Goal: Use online tool/utility: Utilize a website feature to perform a specific function

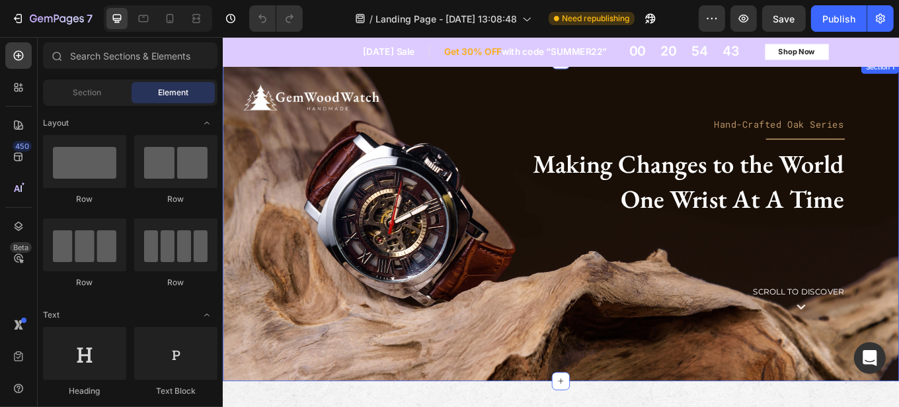
scroll to position [56, 0]
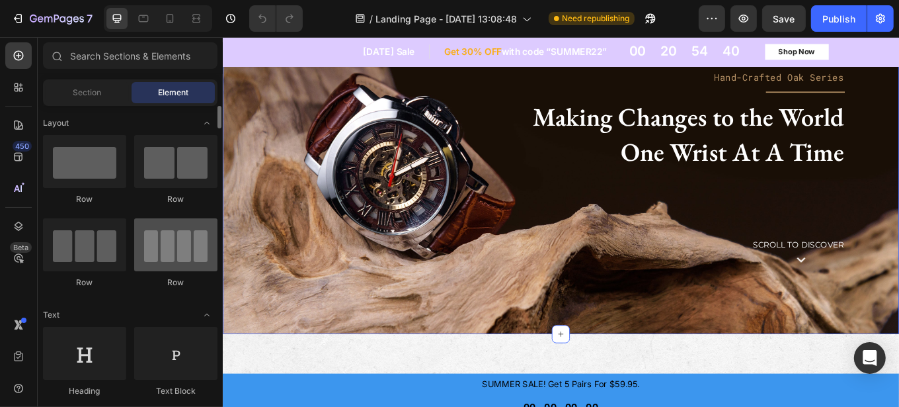
click at [156, 244] on div at bounding box center [175, 244] width 83 height 53
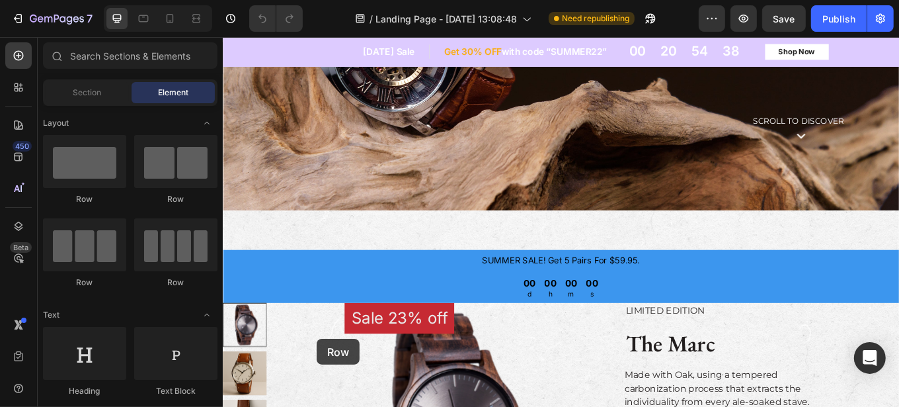
scroll to position [253, 0]
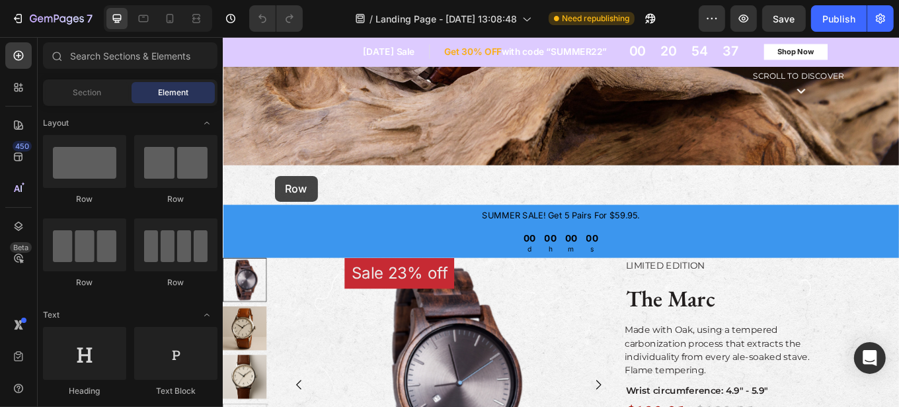
drag, startPoint x: 387, startPoint y: 285, endPoint x: 283, endPoint y: 200, distance: 134.9
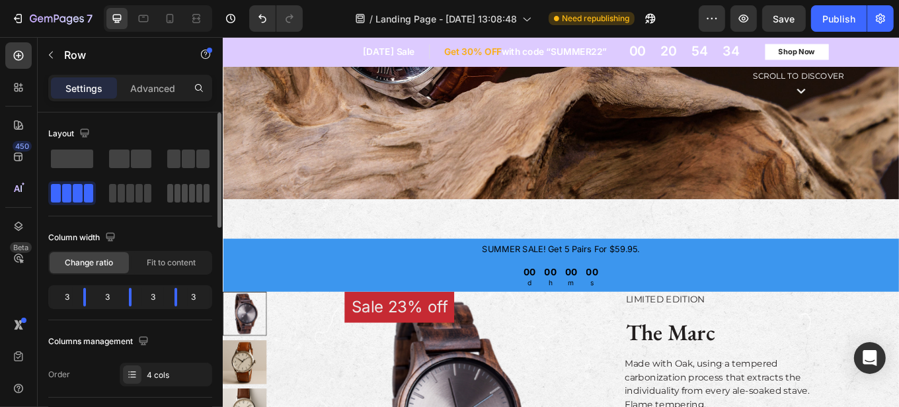
click at [177, 195] on span at bounding box center [178, 193] width 6 height 19
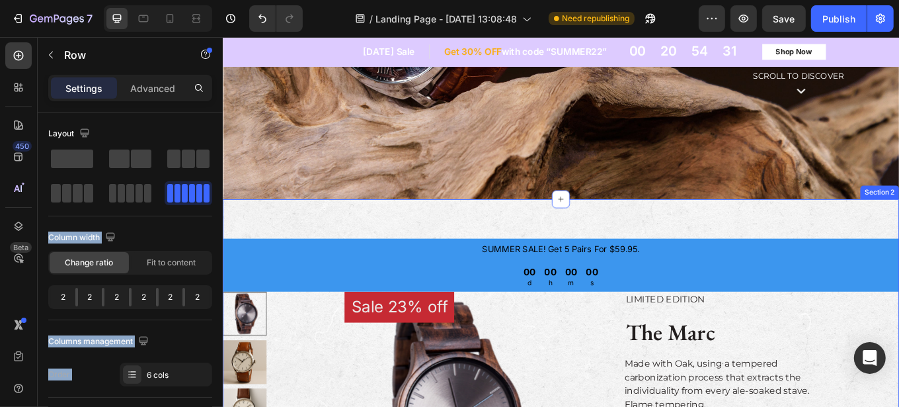
drag, startPoint x: 403, startPoint y: 231, endPoint x: 328, endPoint y: 255, distance: 79.3
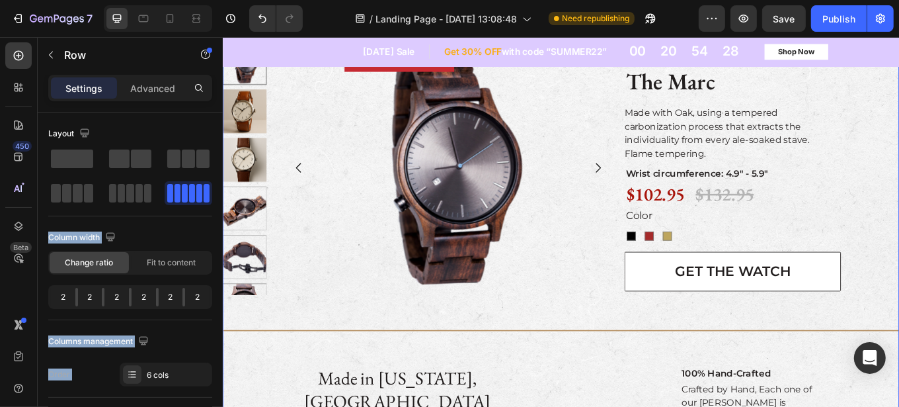
scroll to position [549, 0]
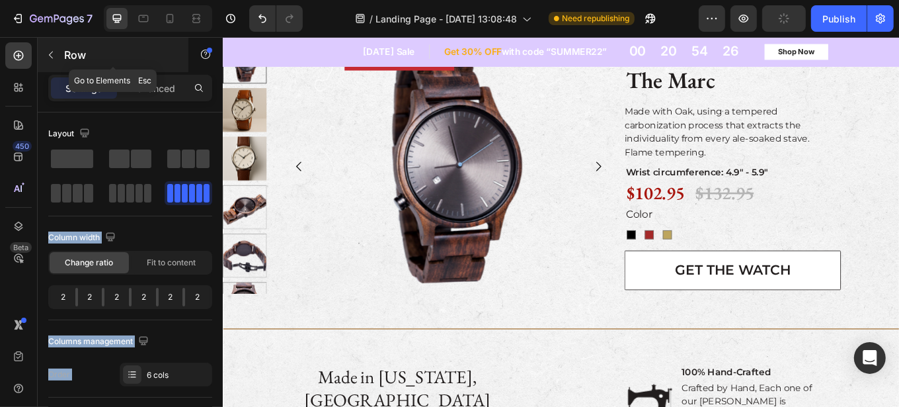
click at [67, 56] on p "Row" at bounding box center [120, 55] width 112 height 16
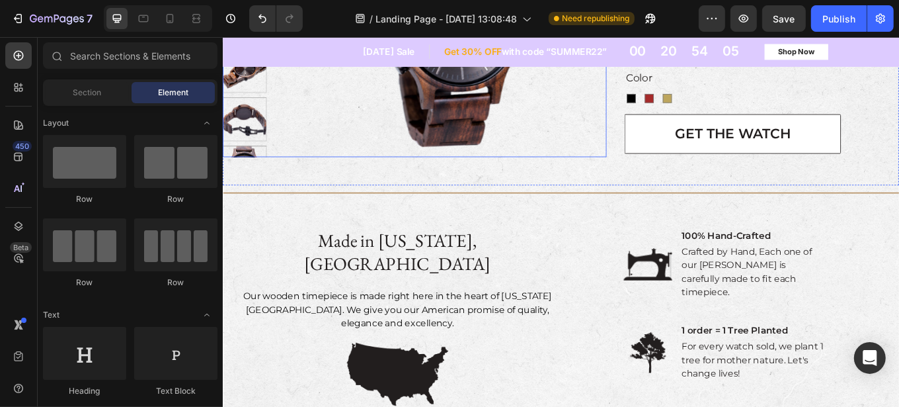
scroll to position [778, 0]
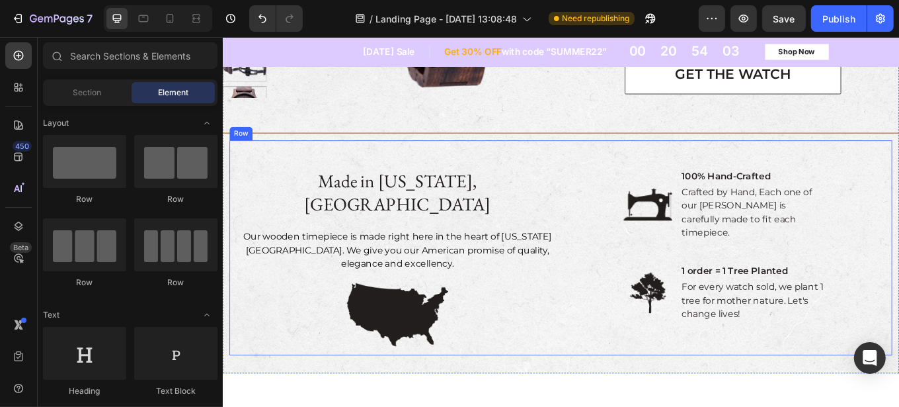
click at [339, 167] on div "Made in TEXAS, USA Text Block Our wooden timepiece is made right here in the he…" at bounding box center [619, 284] width 778 height 252
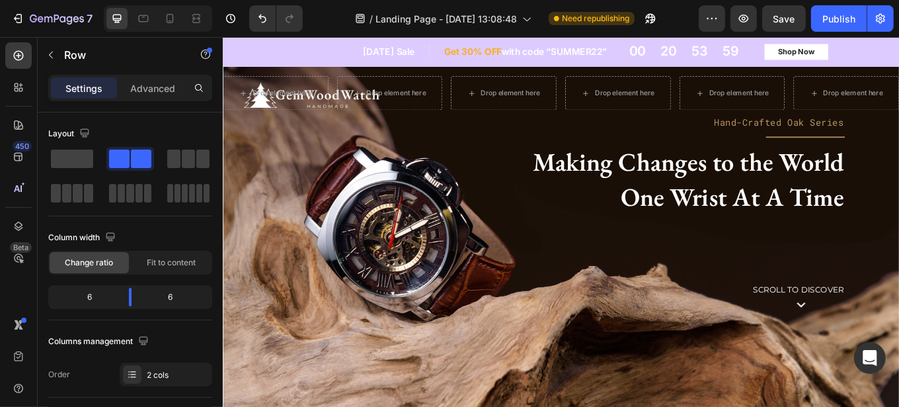
scroll to position [0, 0]
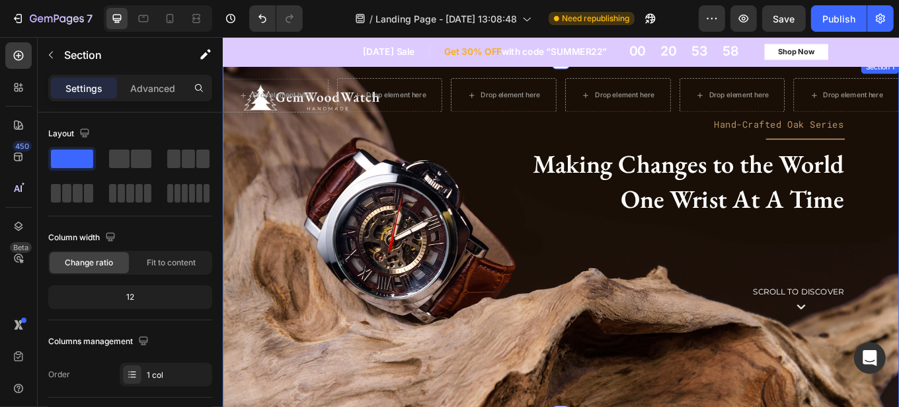
click at [444, 196] on div "Image Row Drop element here Drop element here Drop element here Drop element he…" at bounding box center [619, 272] width 794 height 416
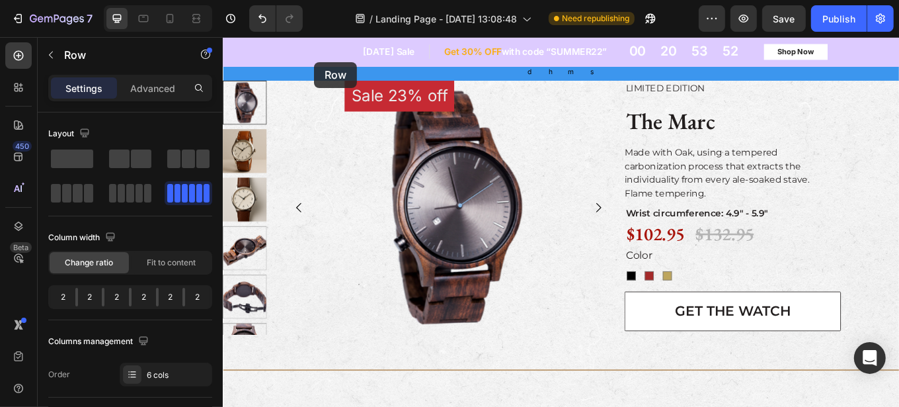
scroll to position [397, 0]
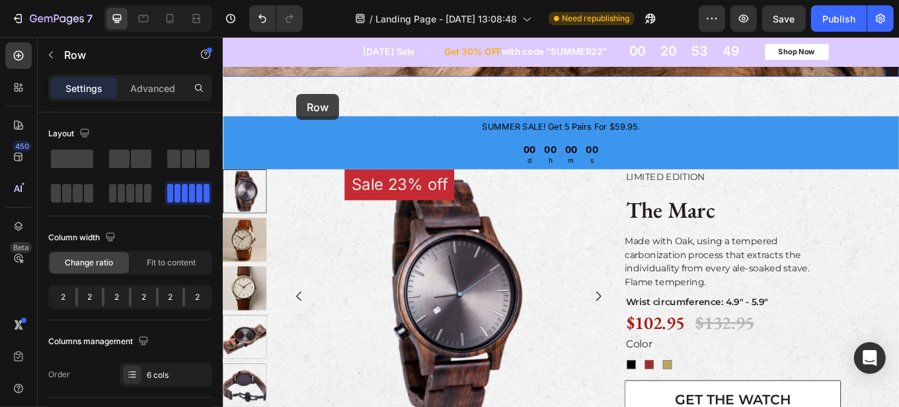
drag, startPoint x: 232, startPoint y: 80, endPoint x: 308, endPoint y: 104, distance: 79.7
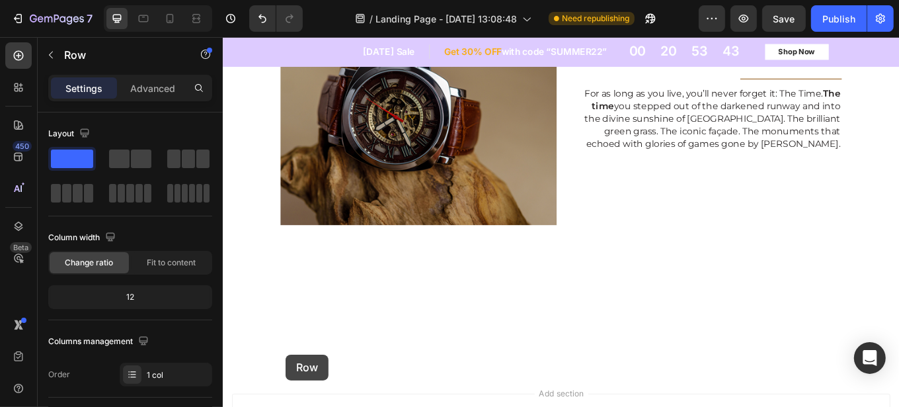
scroll to position [1969, 0]
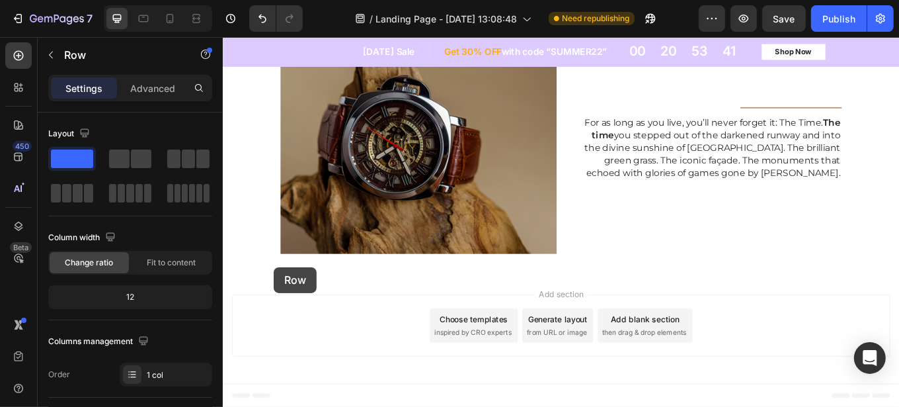
drag, startPoint x: 250, startPoint y: 81, endPoint x: 282, endPoint y: 307, distance: 228.4
click at [179, 196] on span at bounding box center [178, 193] width 6 height 19
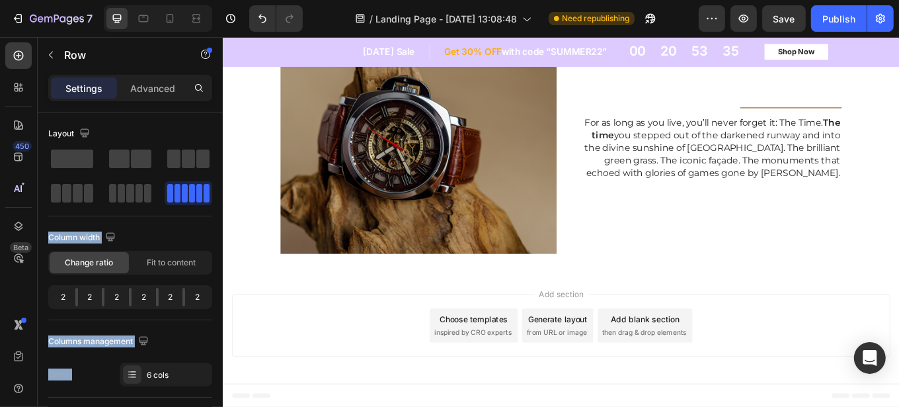
drag, startPoint x: 395, startPoint y: 230, endPoint x: 308, endPoint y: 322, distance: 126.8
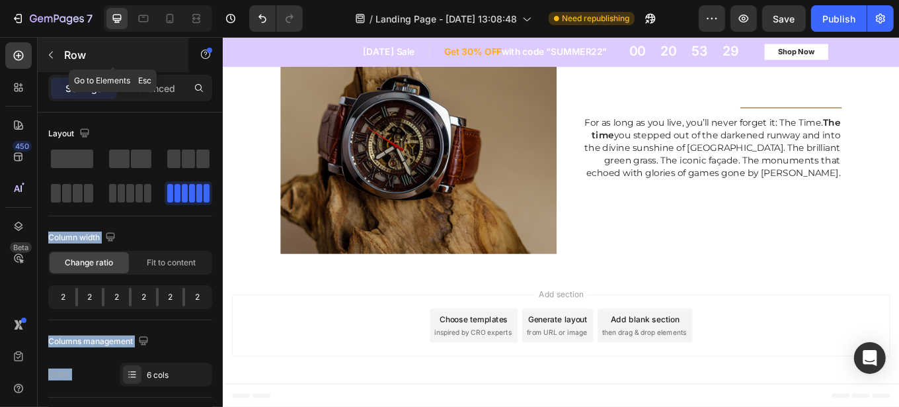
click at [49, 50] on icon "button" at bounding box center [51, 55] width 11 height 11
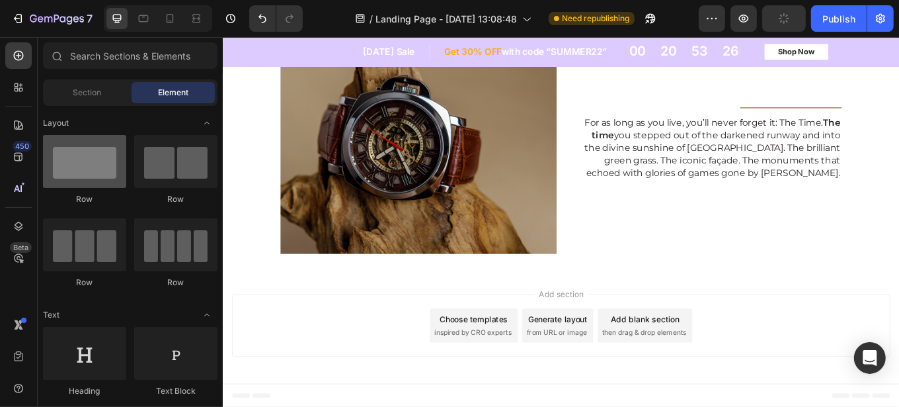
click at [85, 173] on div at bounding box center [84, 161] width 83 height 53
click at [85, 169] on div at bounding box center [84, 161] width 83 height 53
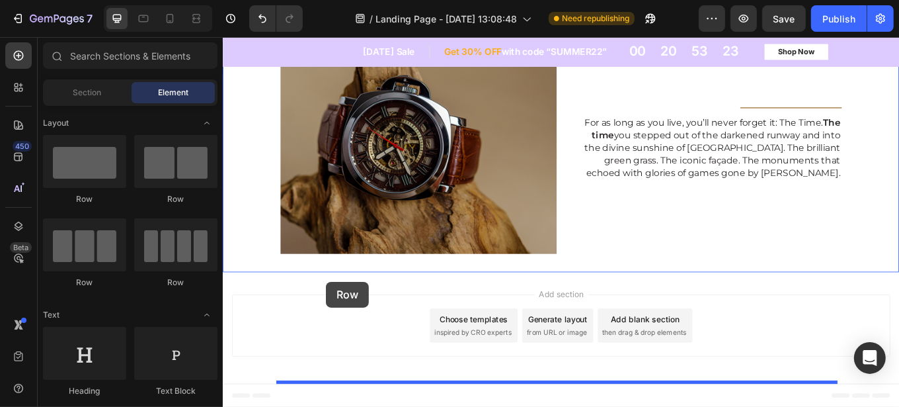
drag, startPoint x: 300, startPoint y: 206, endPoint x: 343, endPoint y: 324, distance: 125.5
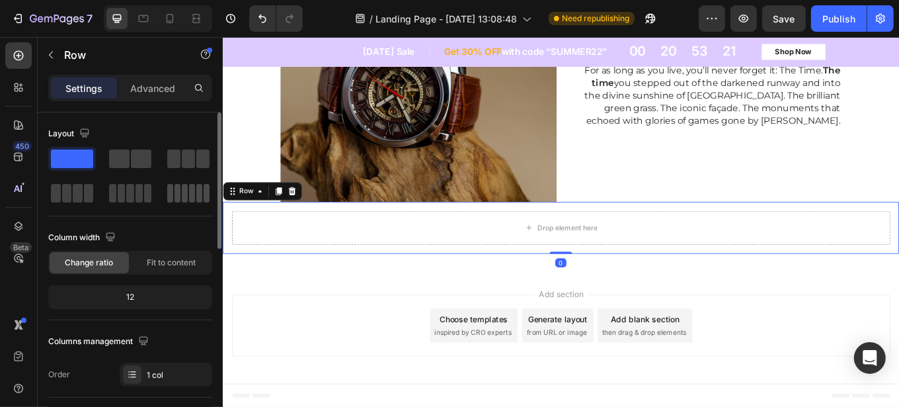
click at [184, 192] on span at bounding box center [185, 193] width 6 height 19
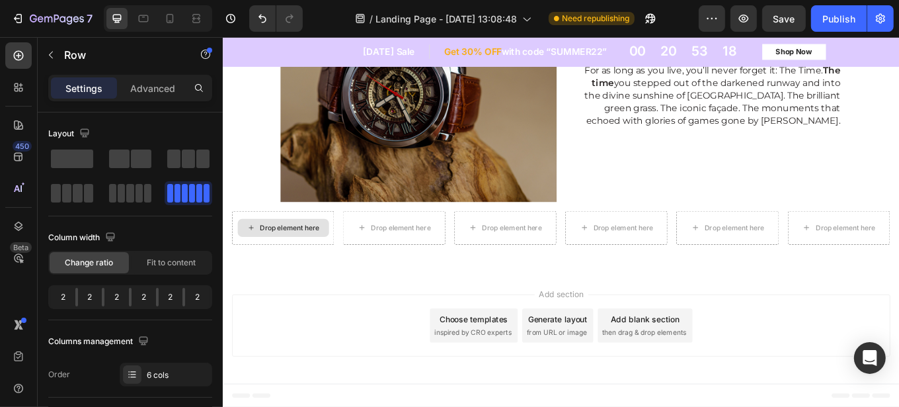
click at [283, 266] on div "Drop element here" at bounding box center [301, 260] width 70 height 11
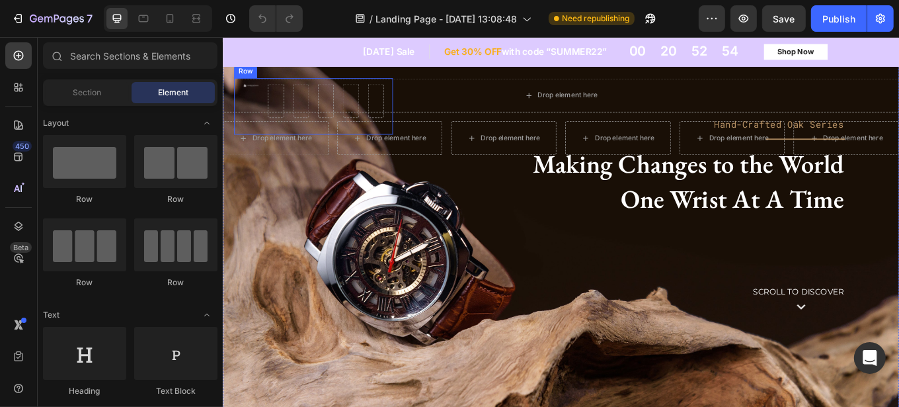
click at [252, 80] on div "Row" at bounding box center [249, 77] width 22 height 12
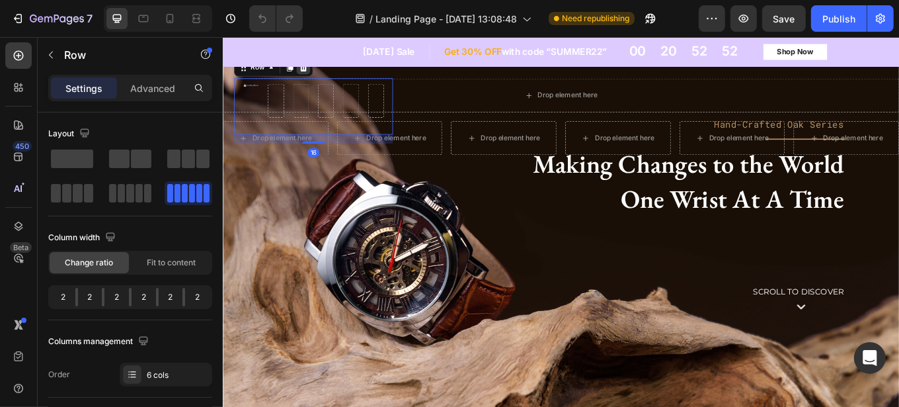
click at [316, 73] on icon at bounding box center [317, 72] width 9 height 9
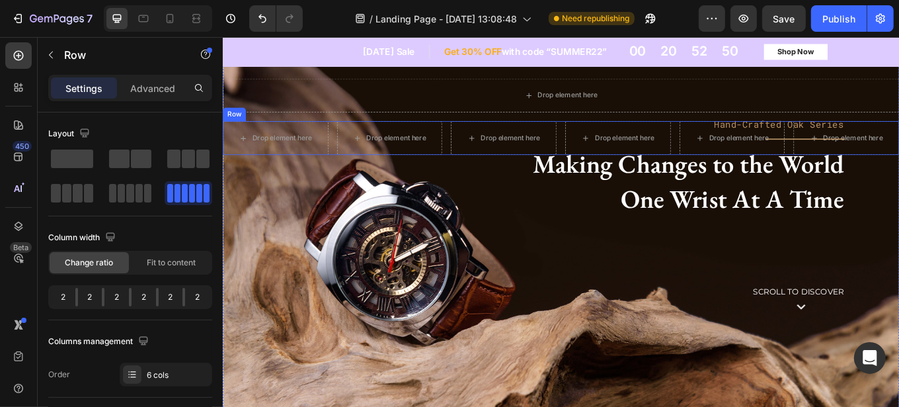
click at [233, 131] on div "Row" at bounding box center [235, 128] width 27 height 16
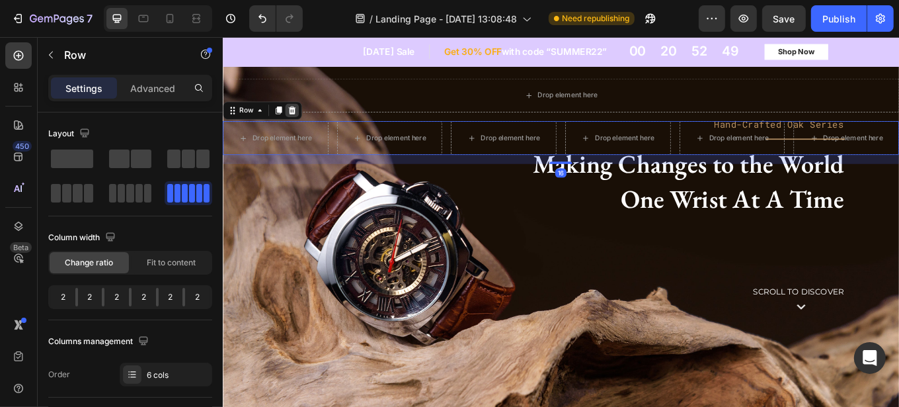
click at [302, 122] on icon at bounding box center [304, 122] width 9 height 9
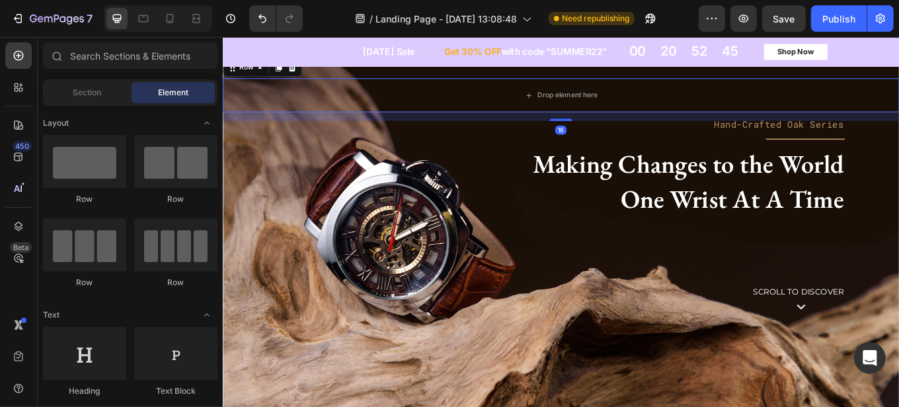
click at [237, 83] on div "Drop element here Row 16 Hand-Crafted Oak Series Heading Title Line Making Chan…" at bounding box center [619, 272] width 794 height 416
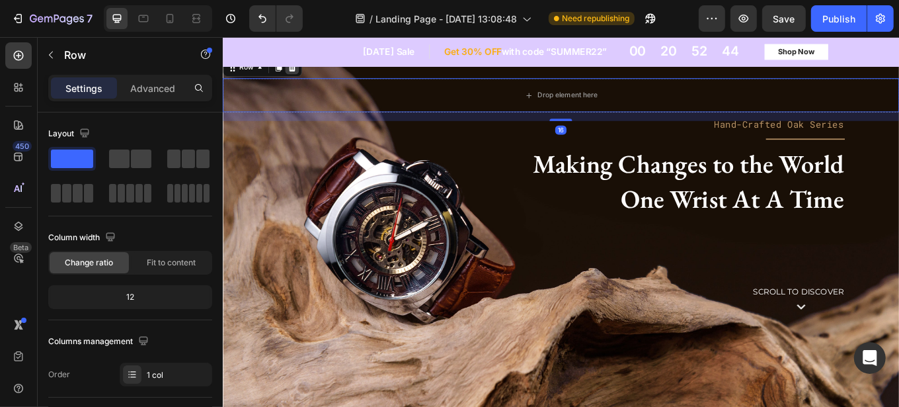
click at [302, 75] on icon at bounding box center [304, 72] width 9 height 9
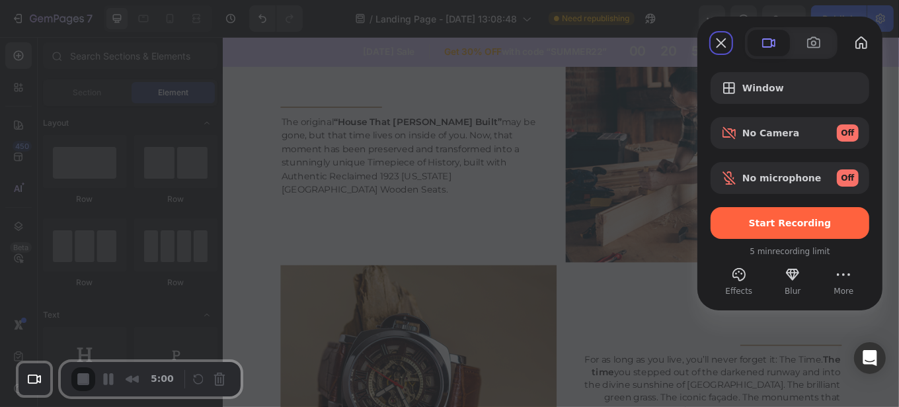
scroll to position [1295, 0]
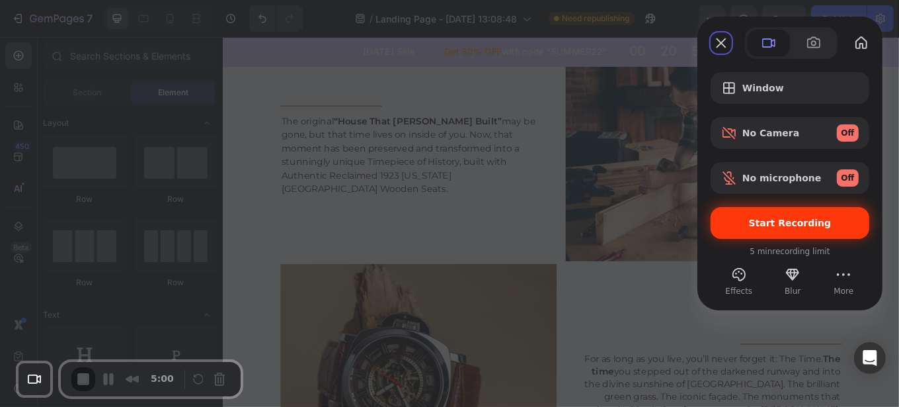
click at [764, 221] on span "Start Recording" at bounding box center [790, 223] width 83 height 11
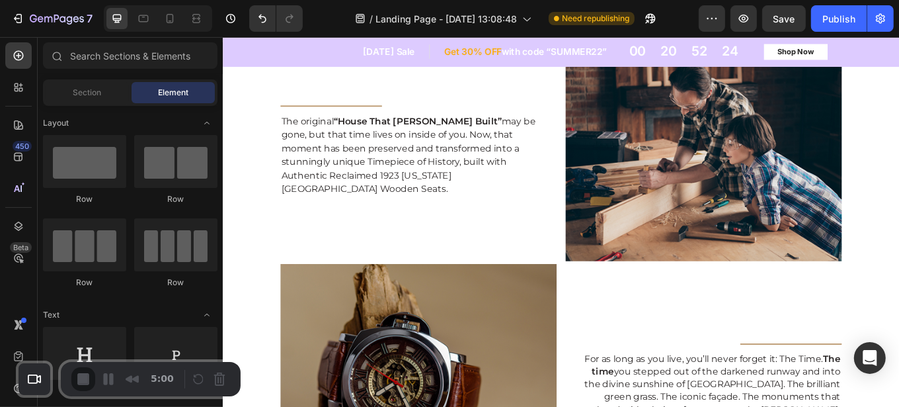
scroll to position [1632, 0]
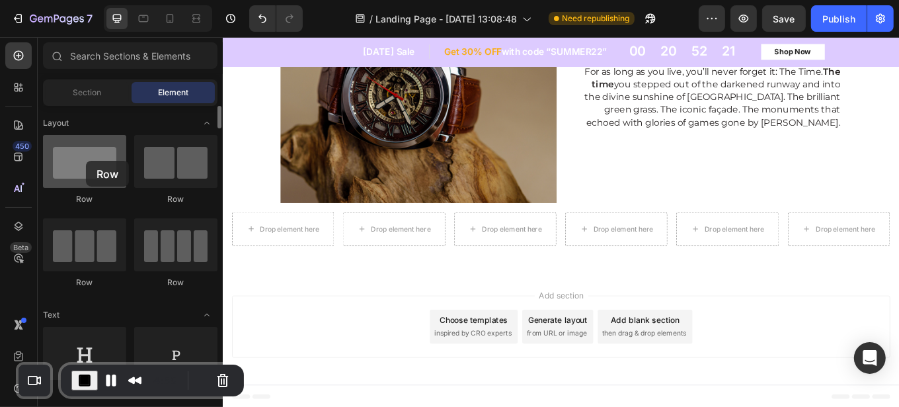
click at [86, 161] on div at bounding box center [84, 161] width 83 height 53
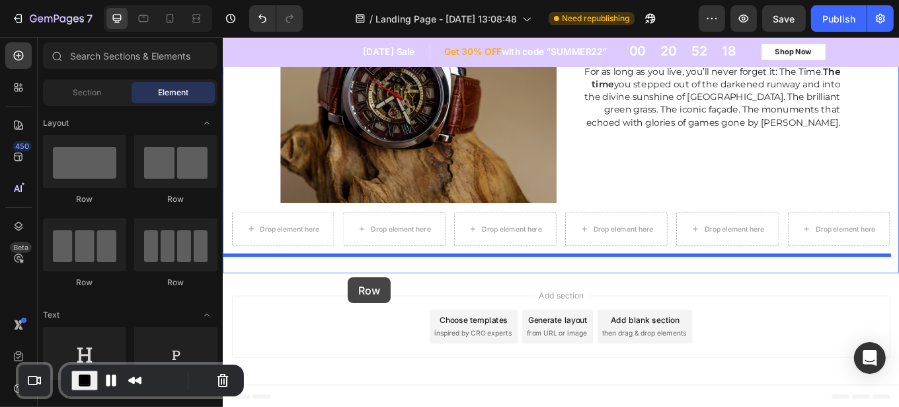
drag, startPoint x: 305, startPoint y: 204, endPoint x: 369, endPoint y: 319, distance: 131.7
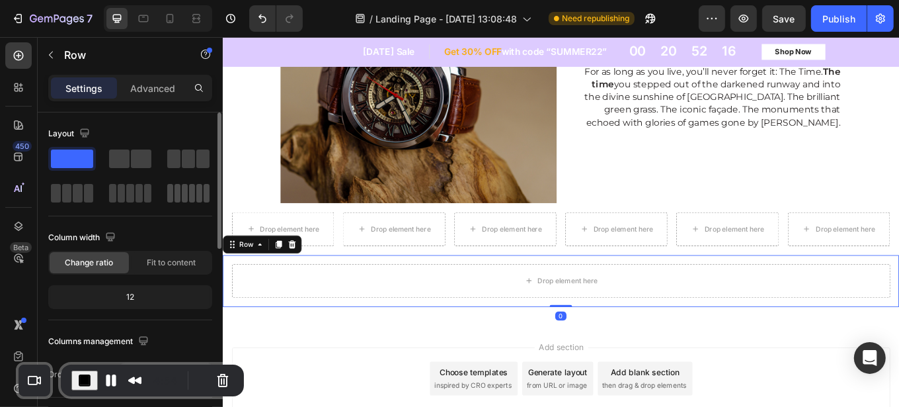
click at [189, 196] on span at bounding box center [192, 193] width 6 height 19
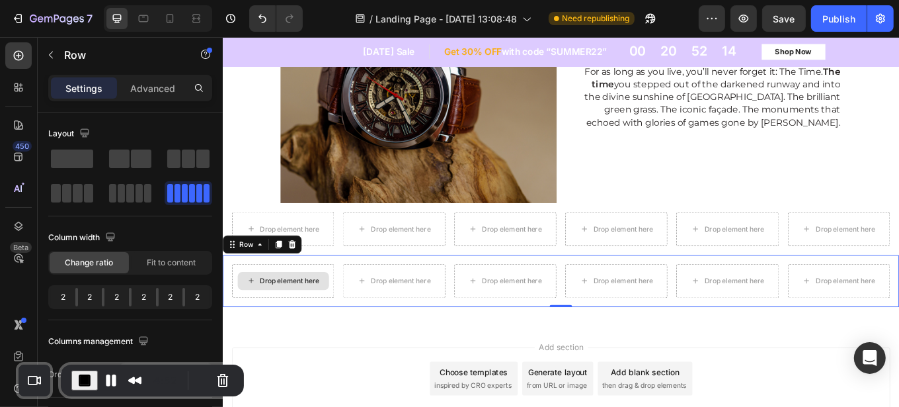
click at [279, 319] on div "Drop element here" at bounding box center [301, 322] width 70 height 11
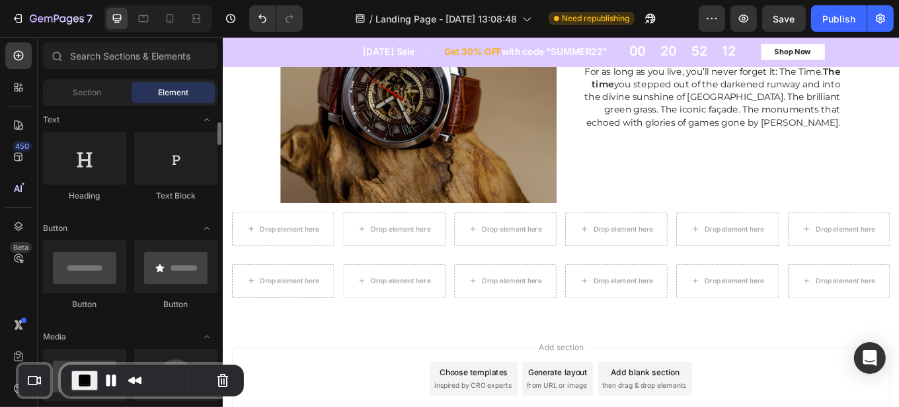
scroll to position [197, 0]
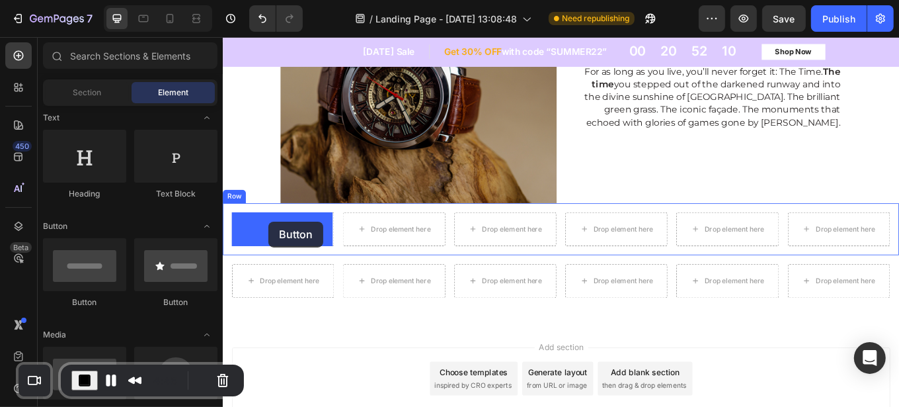
drag, startPoint x: 304, startPoint y: 304, endPoint x: 276, endPoint y: 253, distance: 58.3
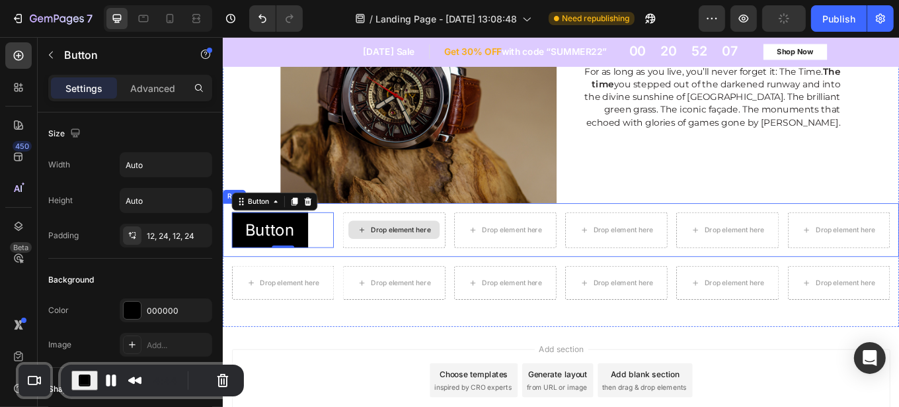
click at [423, 263] on div "Drop element here" at bounding box center [431, 262] width 70 height 11
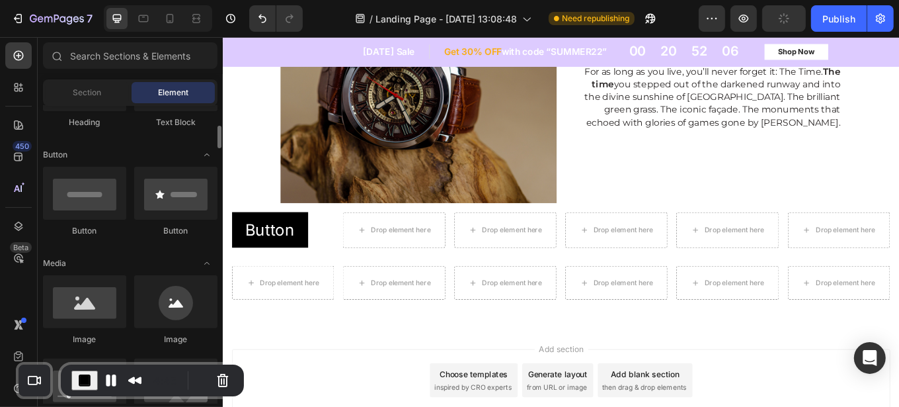
scroll to position [268, 0]
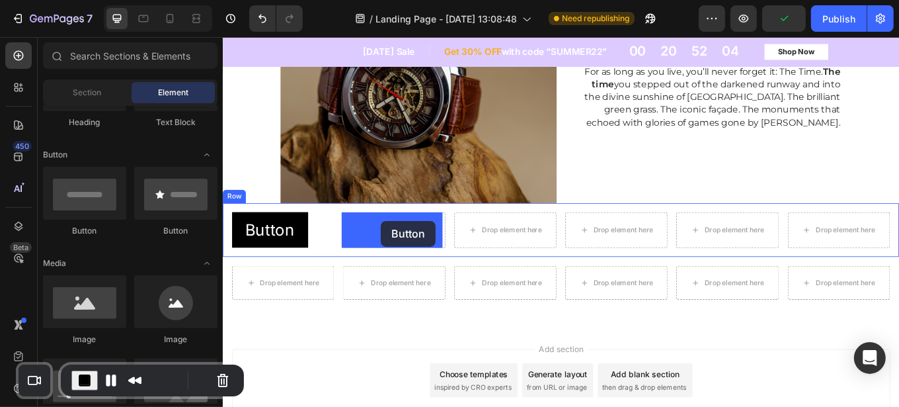
drag, startPoint x: 304, startPoint y: 239, endPoint x: 407, endPoint y: 253, distance: 104.7
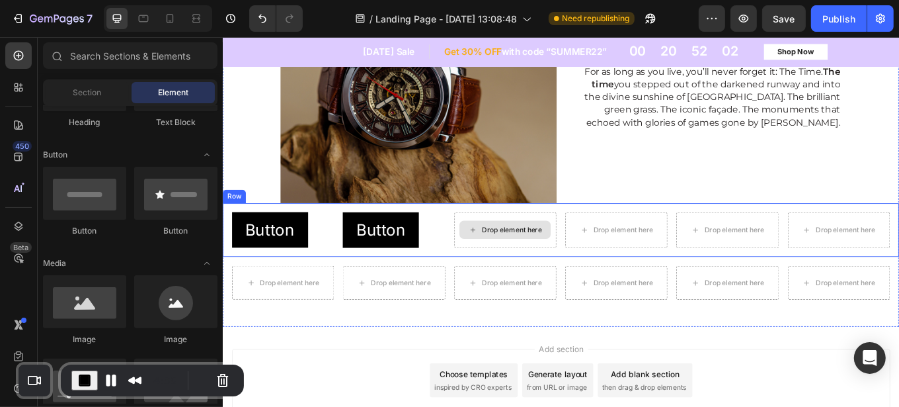
click at [548, 259] on div "Drop element here" at bounding box center [561, 262] width 70 height 11
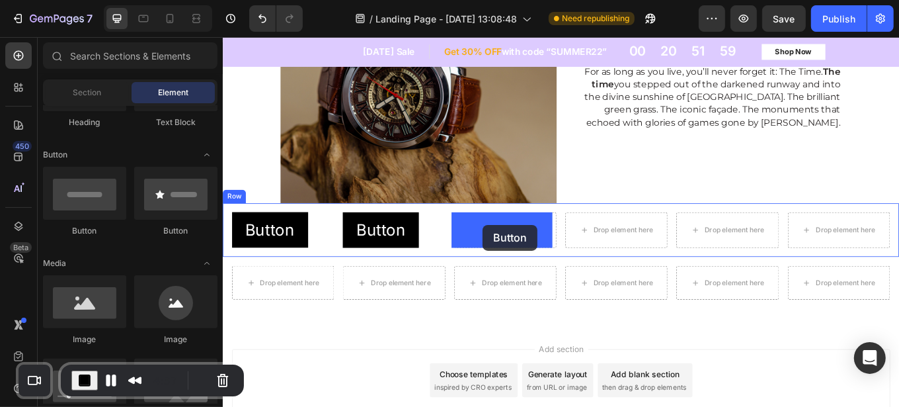
drag, startPoint x: 298, startPoint y: 233, endPoint x: 527, endPoint y: 257, distance: 230.1
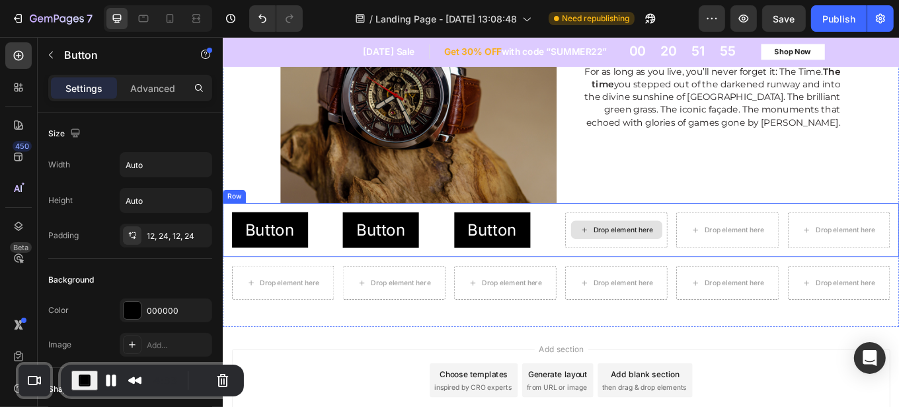
click at [671, 266] on div "Drop element here" at bounding box center [692, 262] width 70 height 11
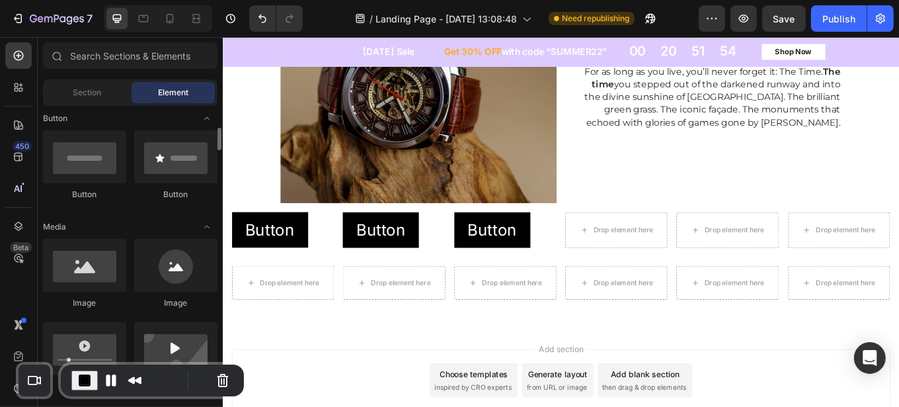
scroll to position [305, 0]
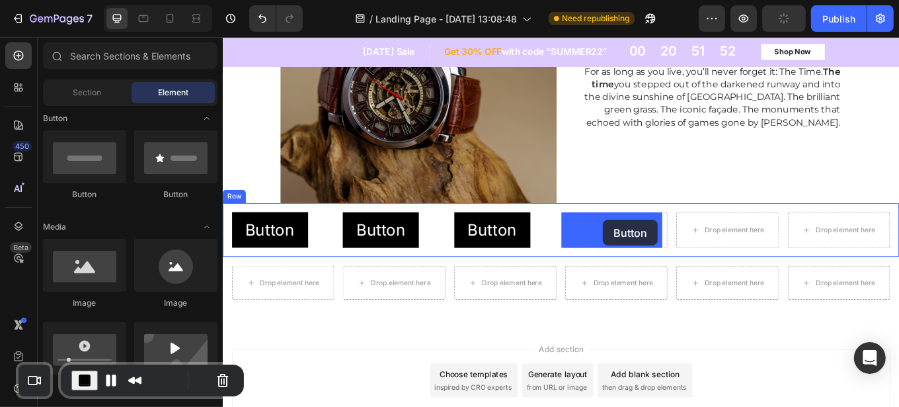
drag, startPoint x: 304, startPoint y: 200, endPoint x: 668, endPoint y: 251, distance: 367.3
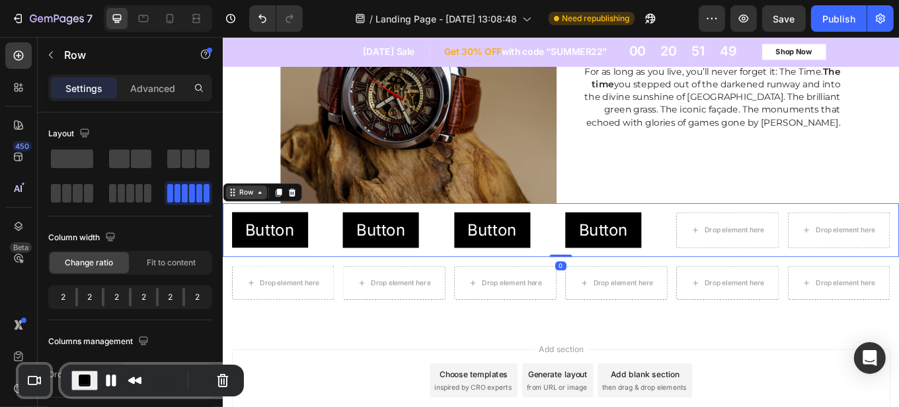
click at [242, 227] on div "Row" at bounding box center [268, 218] width 93 height 21
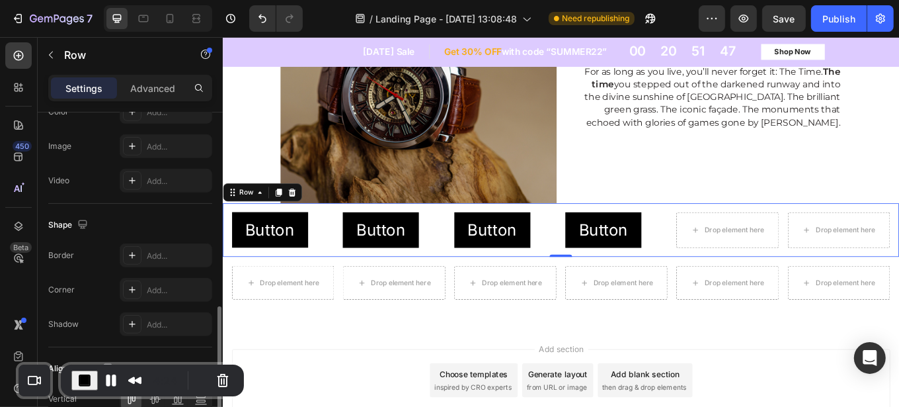
scroll to position [624, 0]
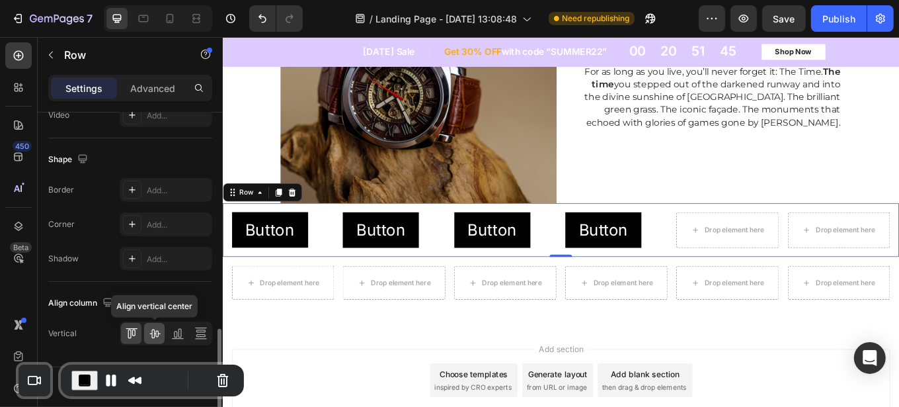
click at [154, 332] on icon at bounding box center [154, 333] width 11 height 9
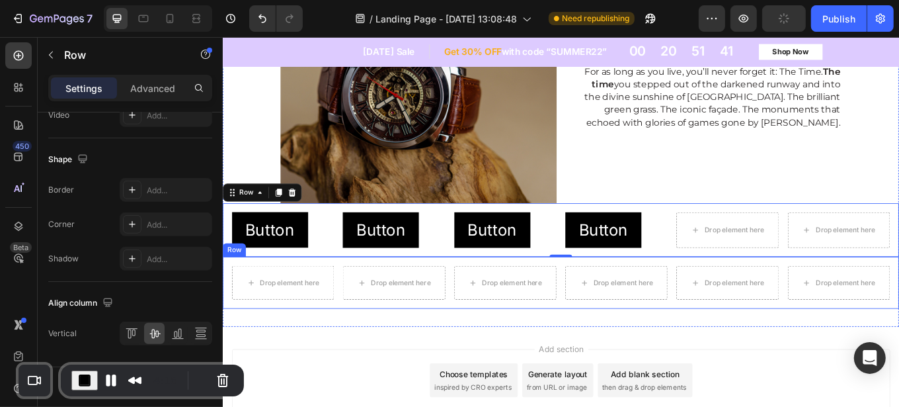
click at [237, 287] on div "Row" at bounding box center [236, 286] width 22 height 12
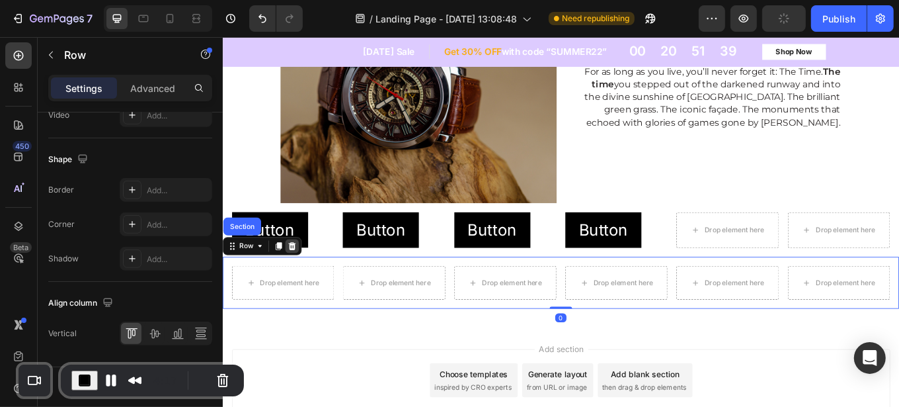
click at [307, 282] on icon at bounding box center [303, 281] width 11 height 11
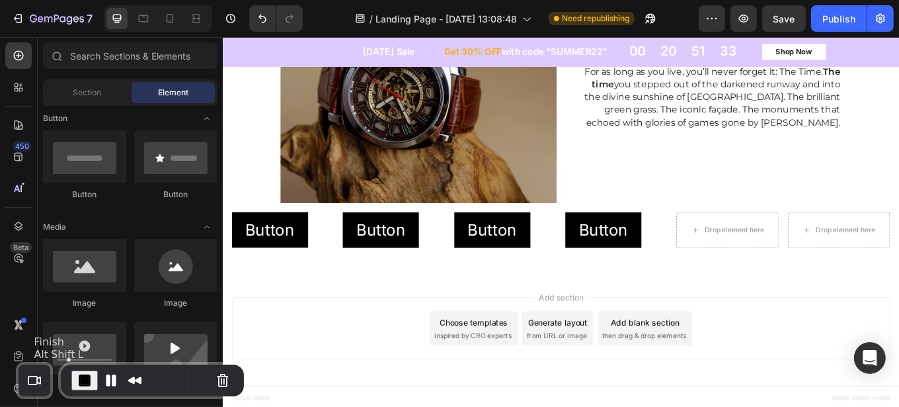
click at [79, 374] on span "End Recording" at bounding box center [85, 380] width 16 height 16
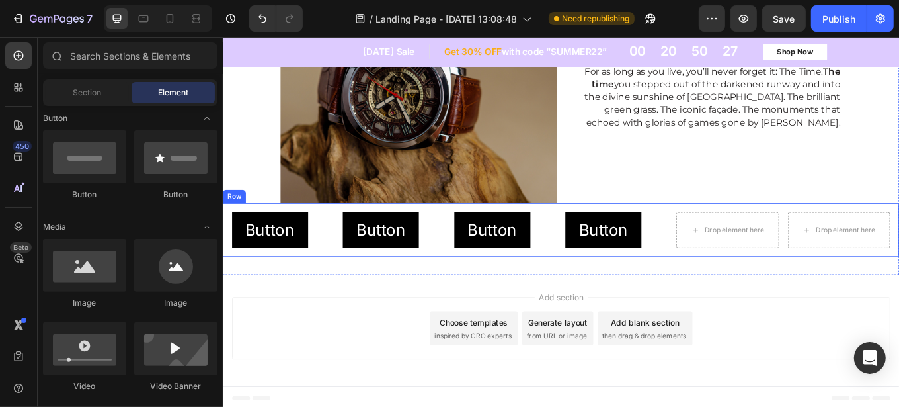
click at [238, 225] on div "Row" at bounding box center [236, 224] width 22 height 12
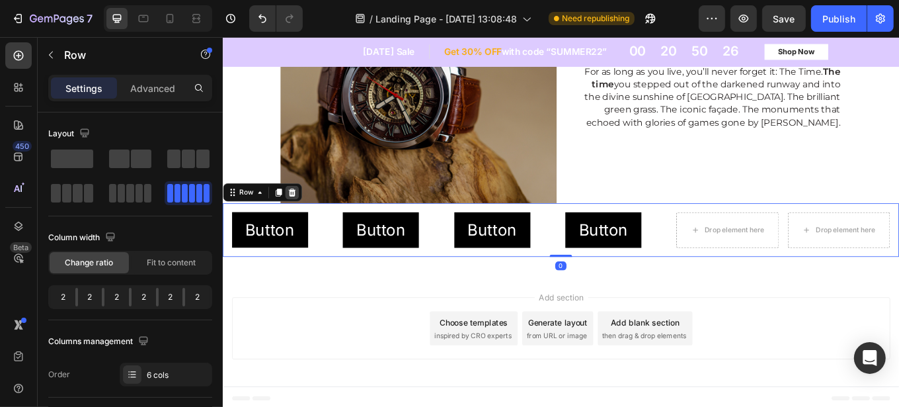
click at [303, 223] on div at bounding box center [304, 219] width 16 height 16
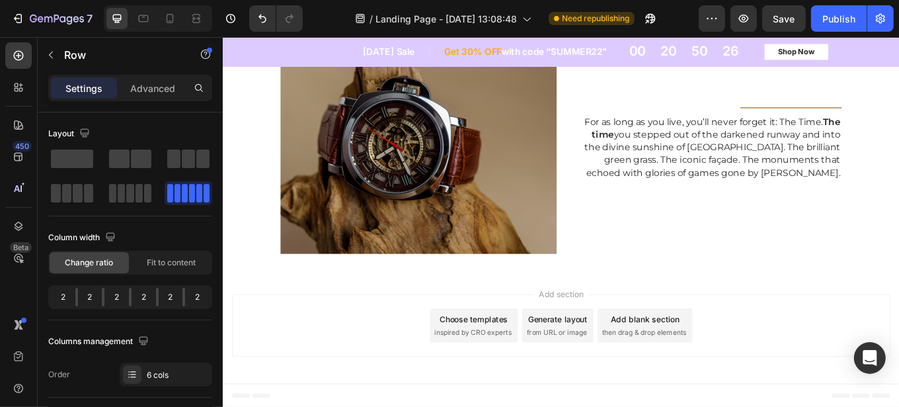
scroll to position [1572, 0]
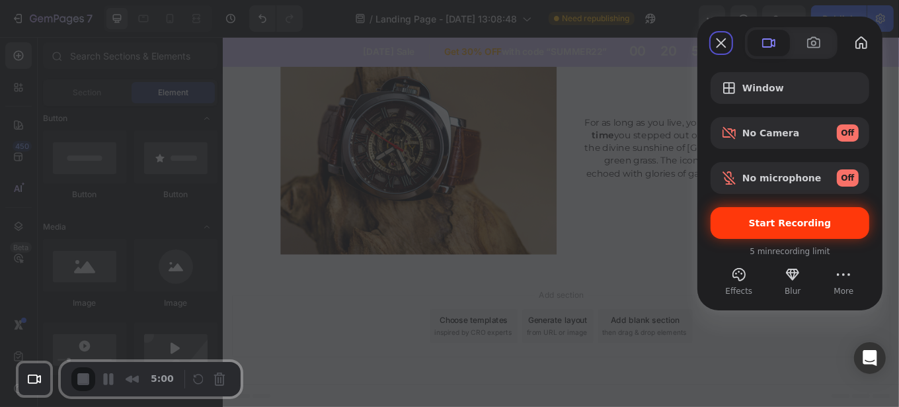
click at [780, 221] on span "Start Recording" at bounding box center [790, 223] width 83 height 11
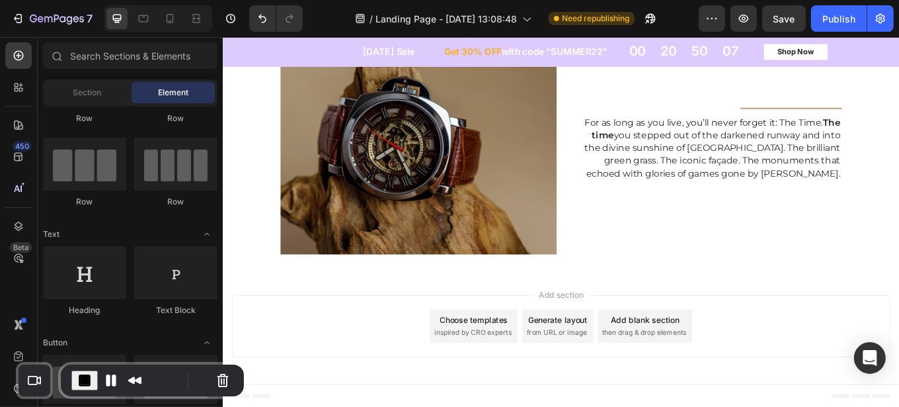
scroll to position [0, 0]
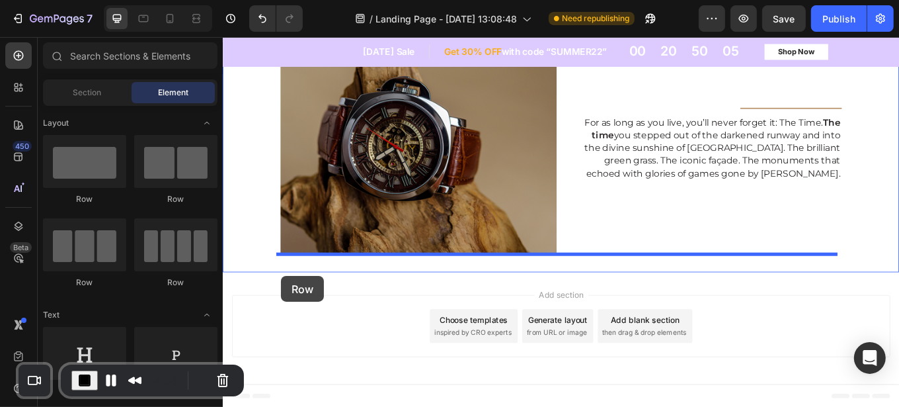
drag, startPoint x: 291, startPoint y: 195, endPoint x: 290, endPoint y: 317, distance: 122.3
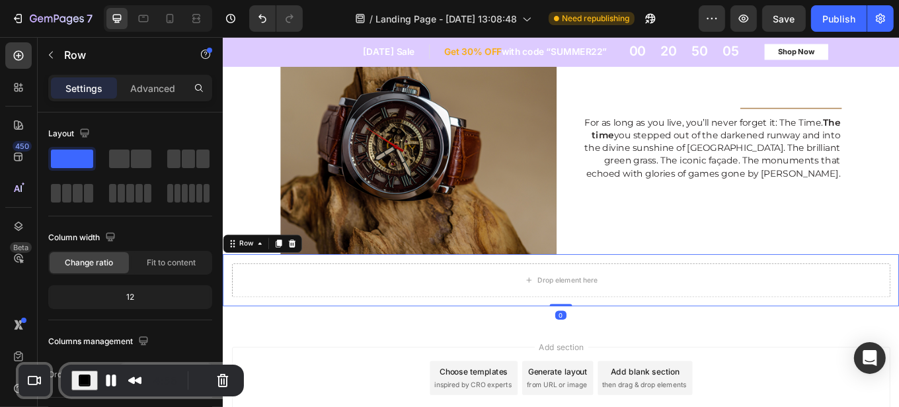
scroll to position [1632, 0]
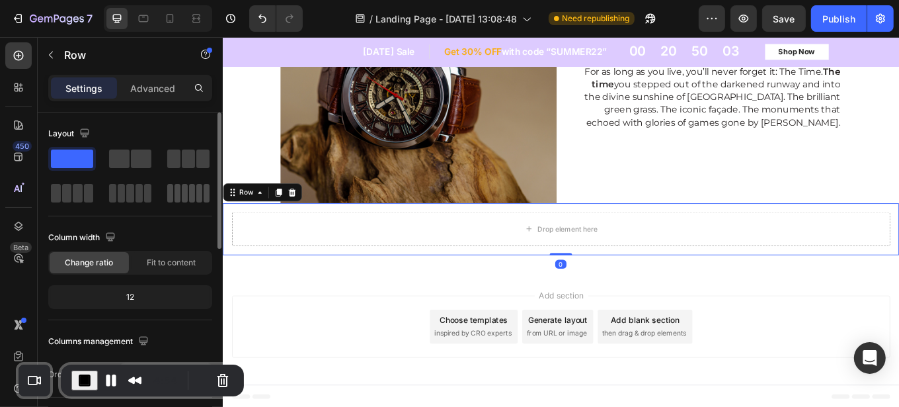
click at [175, 195] on span at bounding box center [178, 193] width 6 height 19
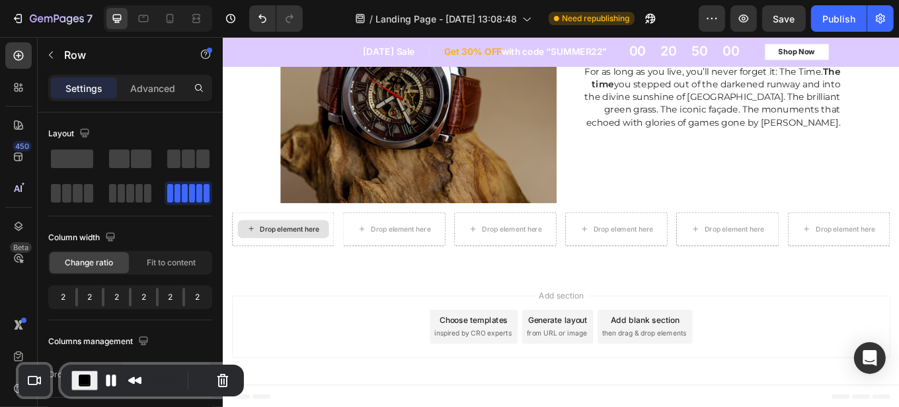
click at [272, 265] on div "Drop element here" at bounding box center [301, 262] width 70 height 11
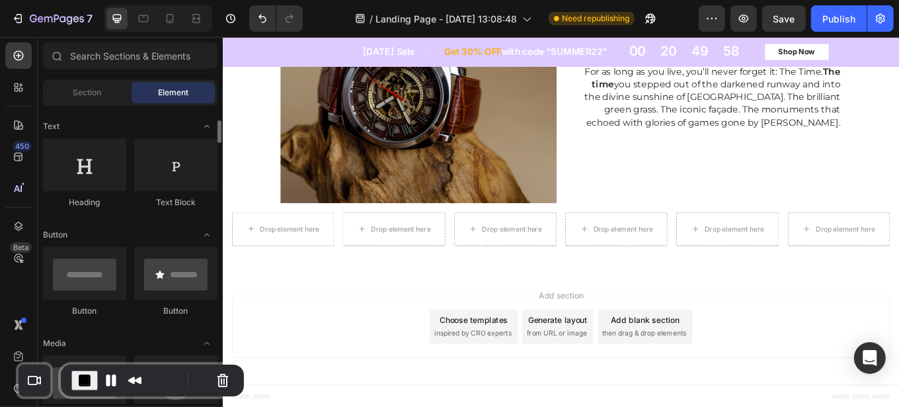
scroll to position [189, 0]
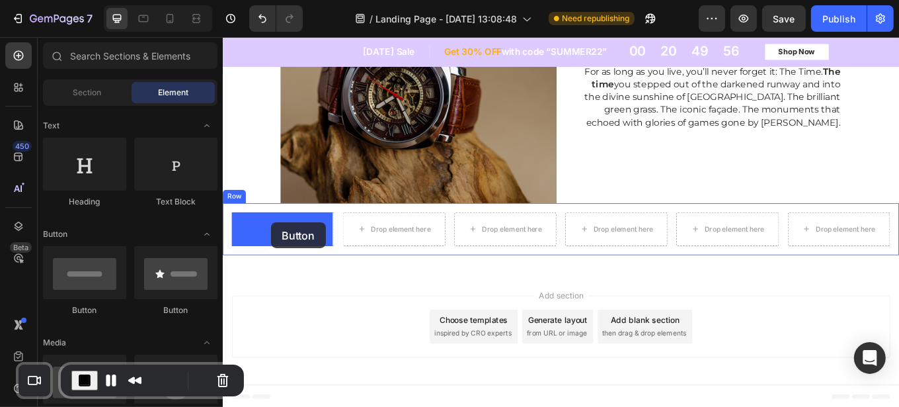
drag, startPoint x: 305, startPoint y: 323, endPoint x: 278, endPoint y: 255, distance: 73.3
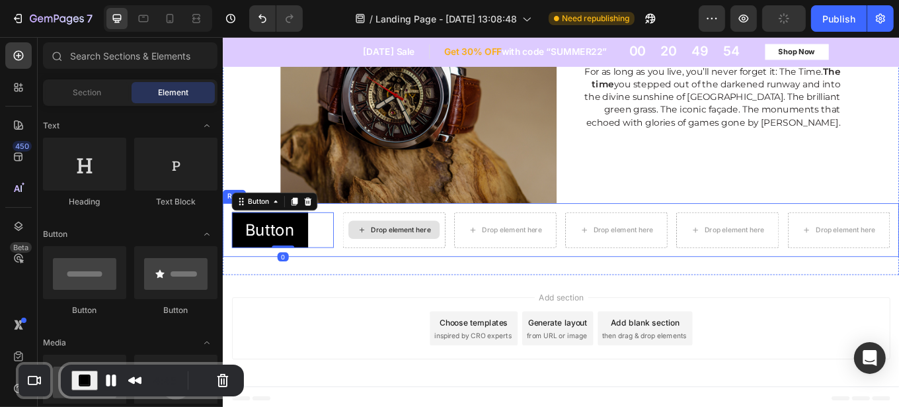
click at [405, 259] on div "Drop element here" at bounding box center [431, 262] width 70 height 11
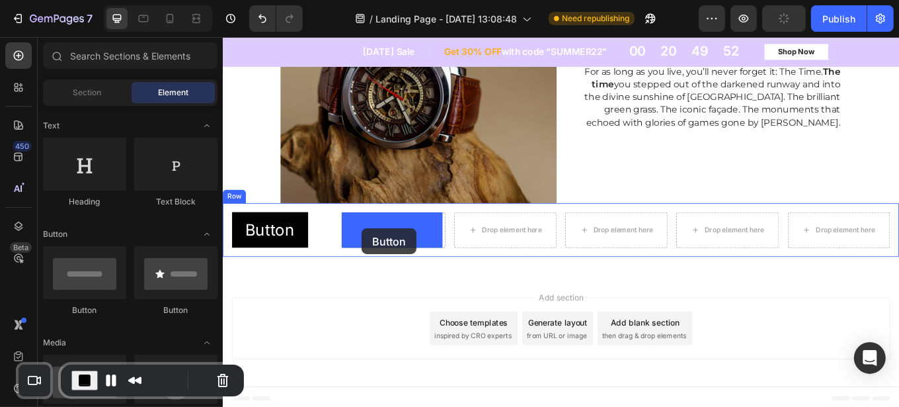
drag, startPoint x: 307, startPoint y: 313, endPoint x: 385, endPoint y: 261, distance: 93.0
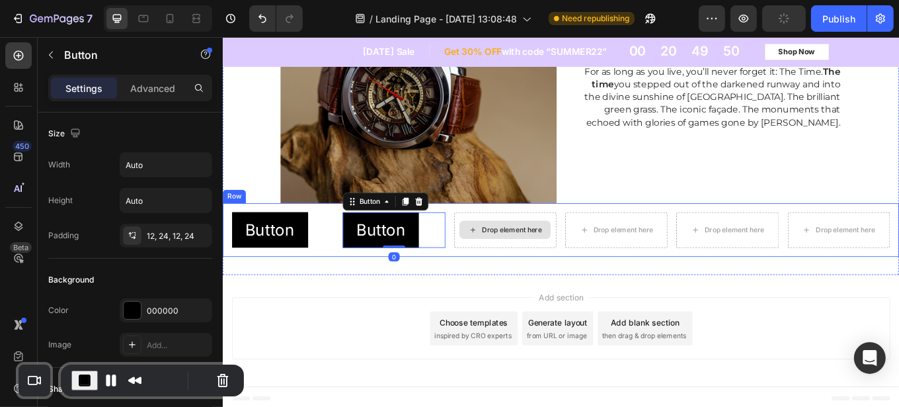
click at [535, 265] on div "Drop element here" at bounding box center [561, 262] width 70 height 11
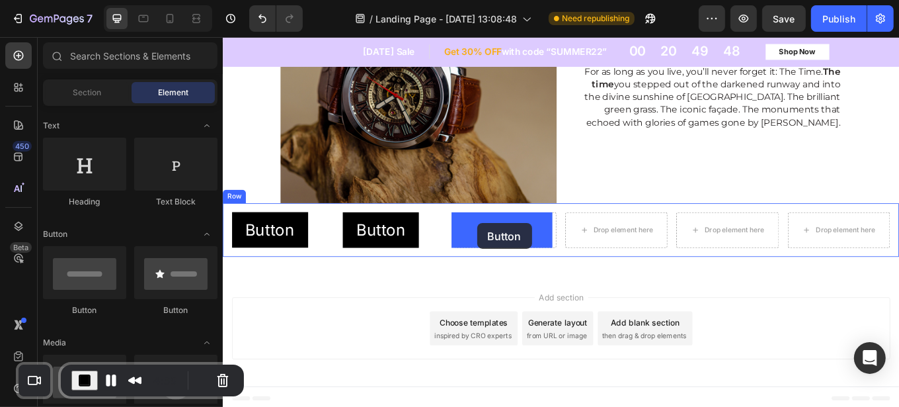
drag, startPoint x: 303, startPoint y: 316, endPoint x: 520, endPoint y: 255, distance: 225.9
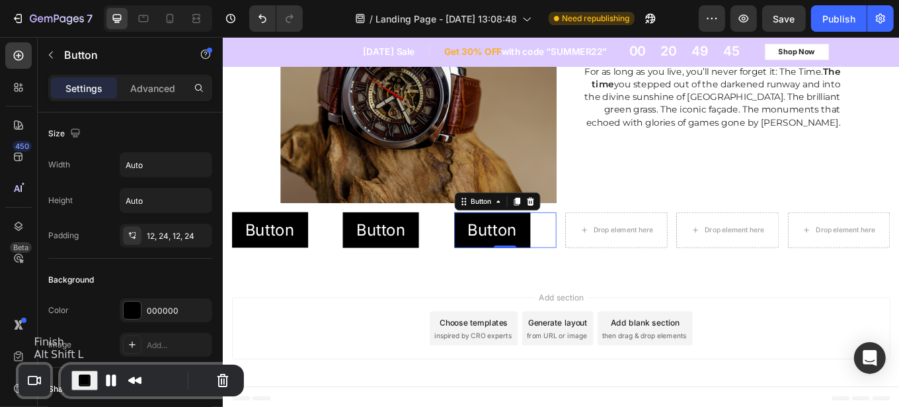
click at [82, 379] on span "End Recording" at bounding box center [85, 380] width 16 height 16
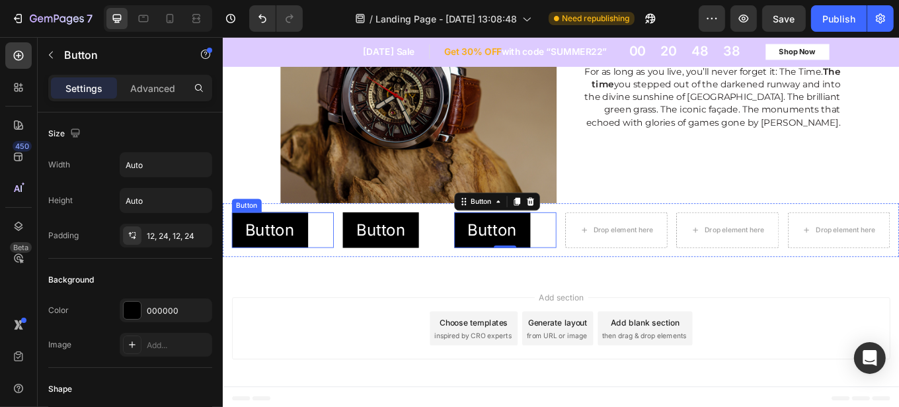
click at [243, 233] on div "Button" at bounding box center [250, 234] width 30 height 12
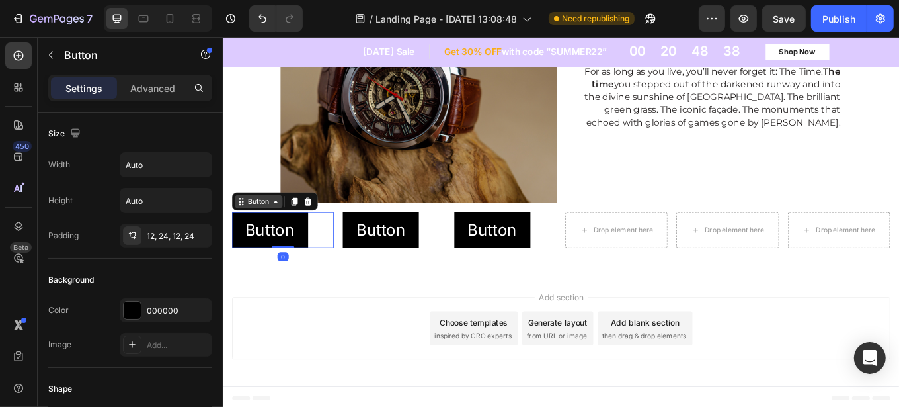
scroll to position [614, 0]
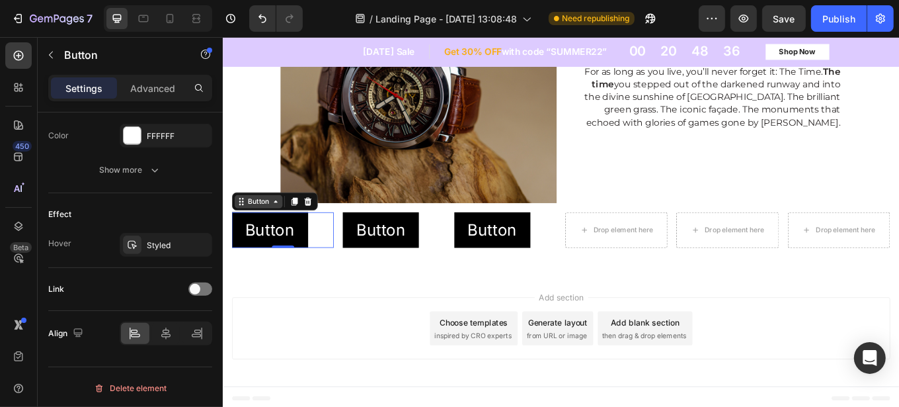
click at [256, 232] on div "Button" at bounding box center [264, 230] width 30 height 12
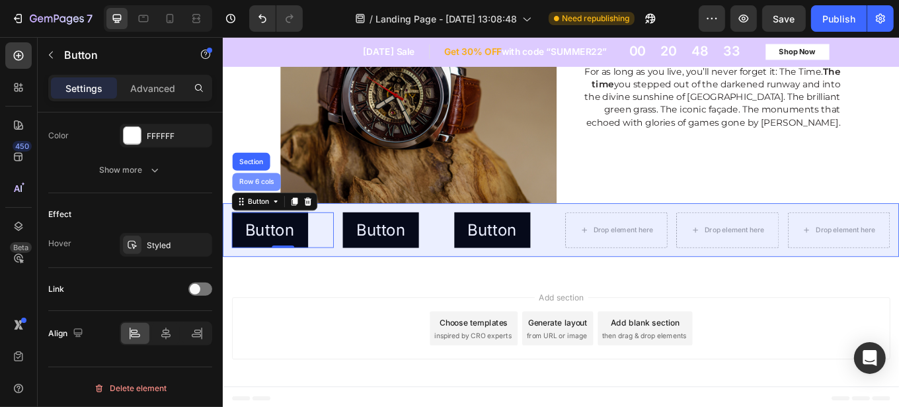
click at [250, 205] on div "Row 6 cols" at bounding box center [262, 206] width 46 height 8
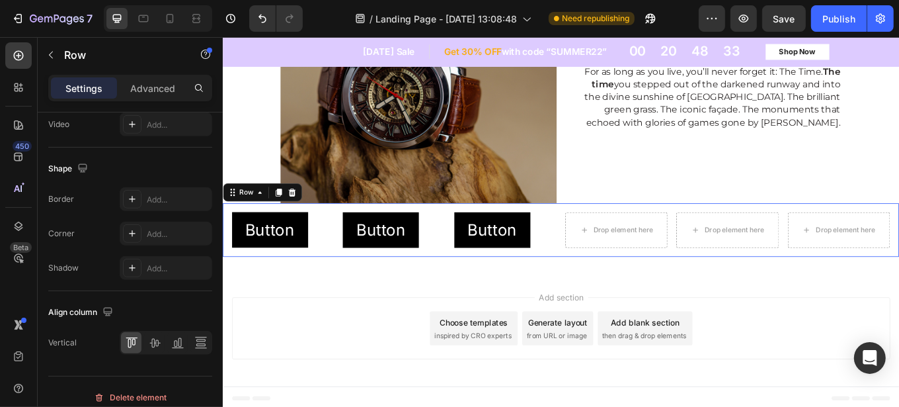
scroll to position [0, 0]
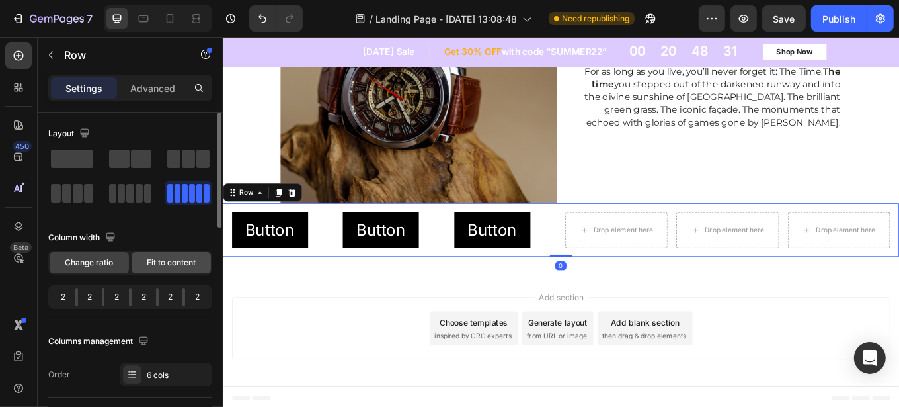
click at [164, 260] on span "Fit to content" at bounding box center [171, 263] width 49 height 12
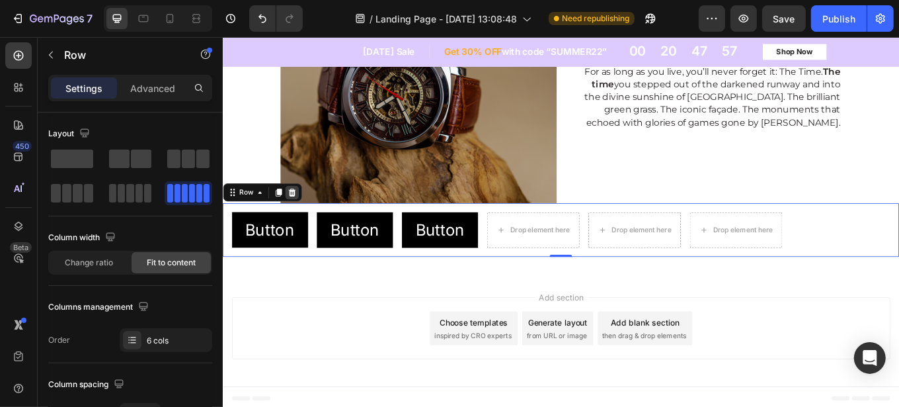
click at [305, 218] on icon at bounding box center [304, 218] width 9 height 9
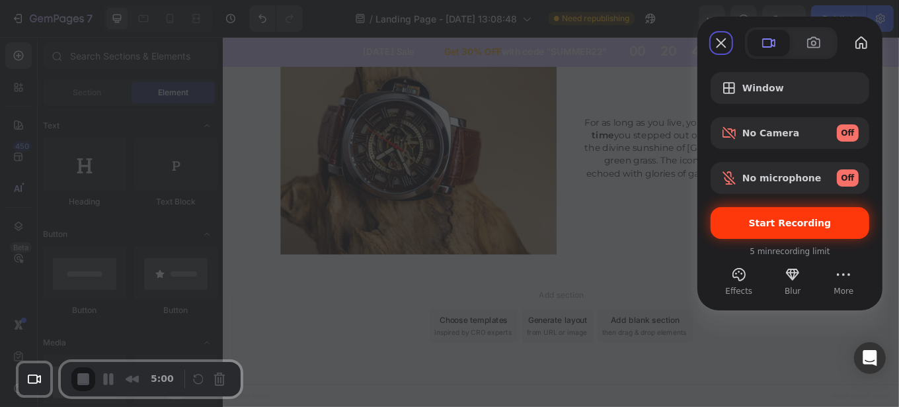
click at [777, 222] on span "Start Recording" at bounding box center [790, 223] width 83 height 11
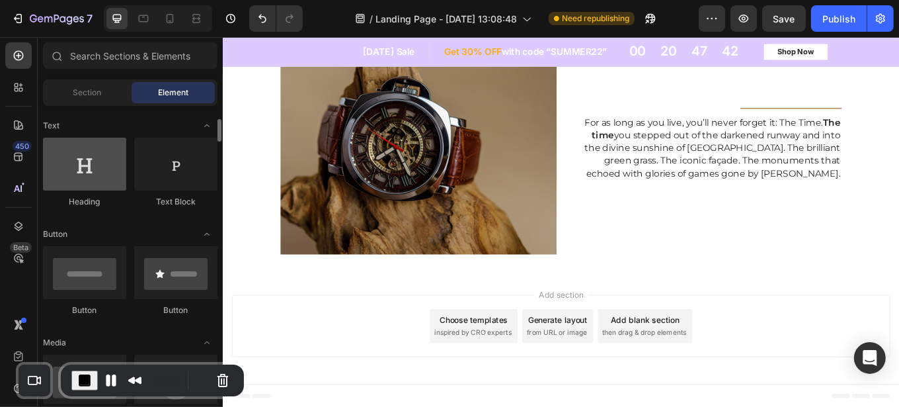
scroll to position [0, 0]
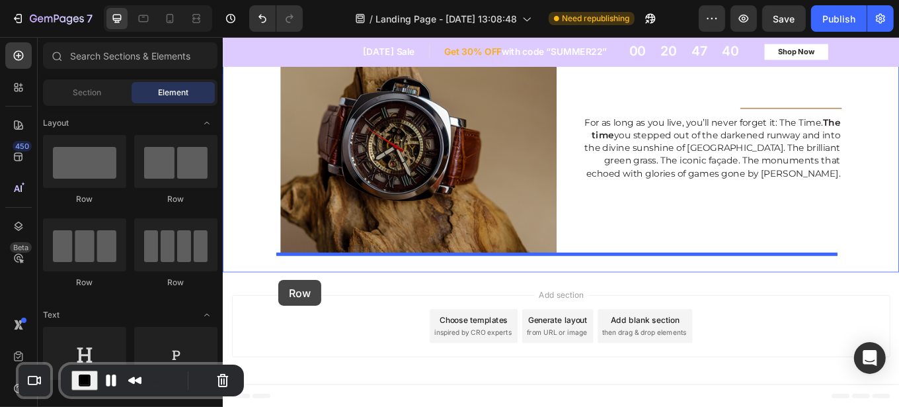
drag, startPoint x: 305, startPoint y: 209, endPoint x: 287, endPoint y: 322, distance: 114.5
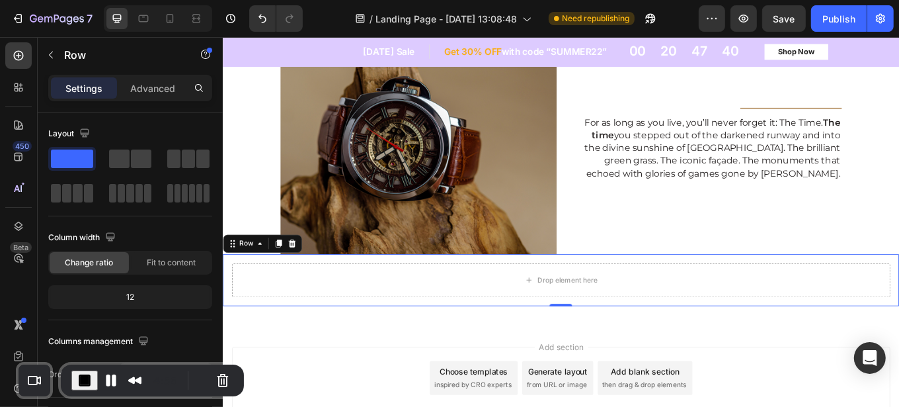
scroll to position [1632, 0]
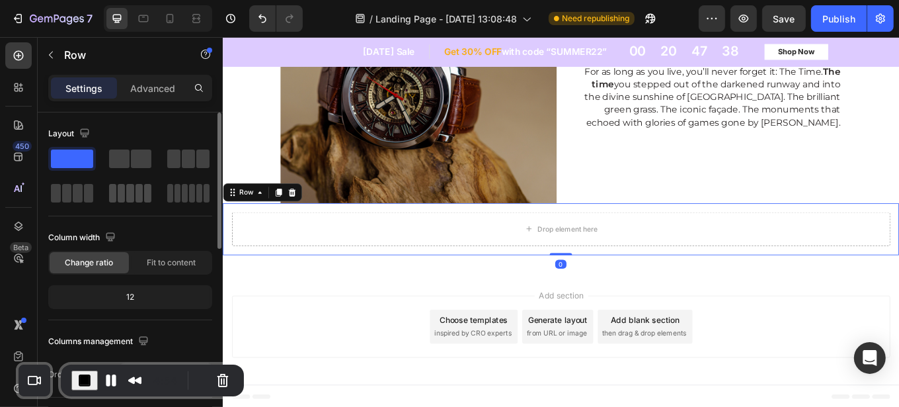
click at [125, 190] on div at bounding box center [130, 193] width 42 height 19
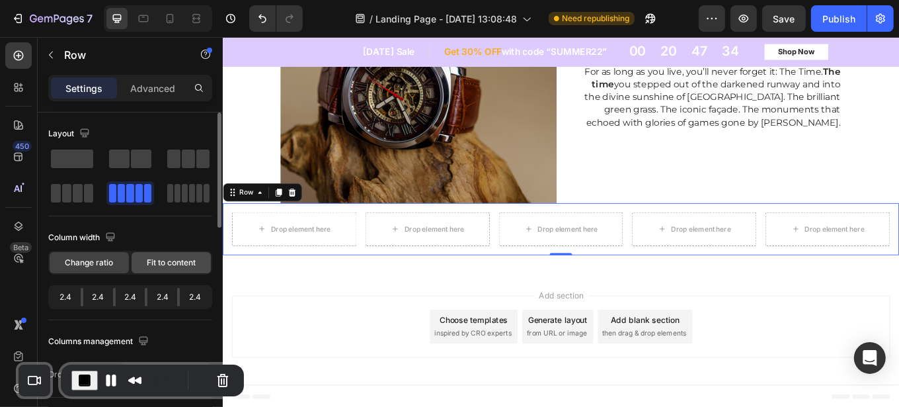
click at [178, 263] on span "Fit to content" at bounding box center [171, 263] width 49 height 12
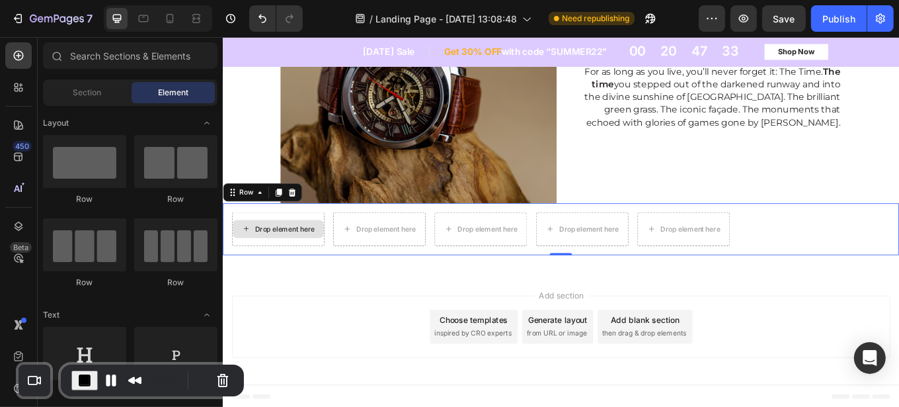
click at [290, 257] on div "Drop element here" at bounding box center [295, 262] width 70 height 11
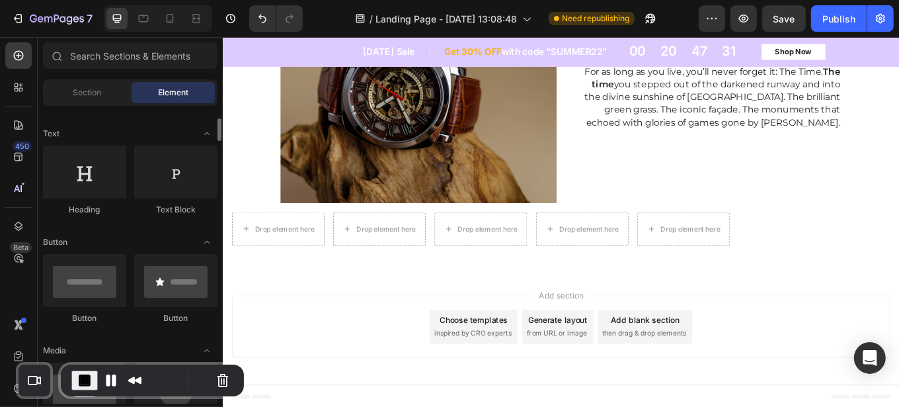
scroll to position [182, 0]
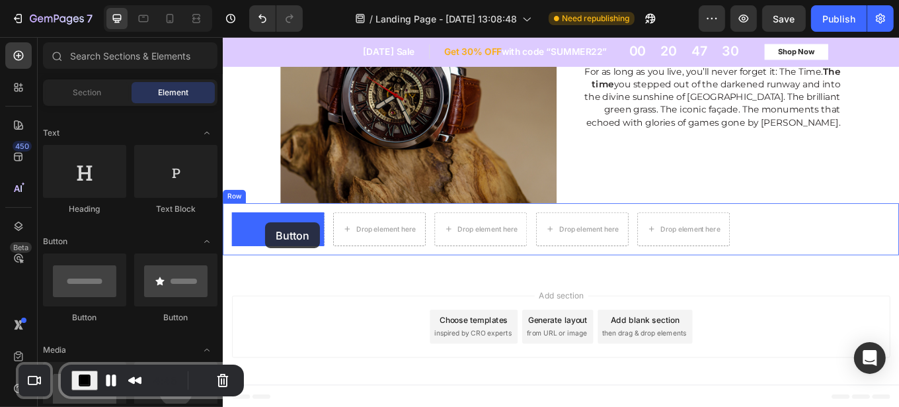
drag, startPoint x: 311, startPoint y: 319, endPoint x: 243, endPoint y: 266, distance: 85.8
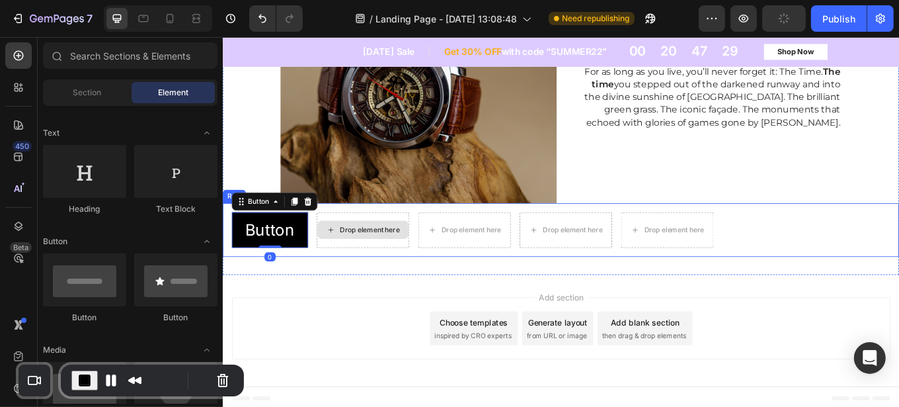
click at [382, 259] on div "Drop element here" at bounding box center [395, 262] width 70 height 11
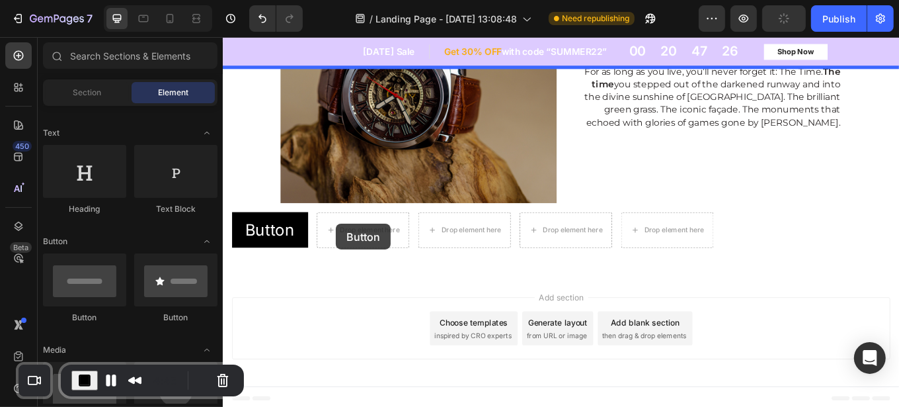
drag, startPoint x: 302, startPoint y: 319, endPoint x: 354, endPoint y: 256, distance: 82.2
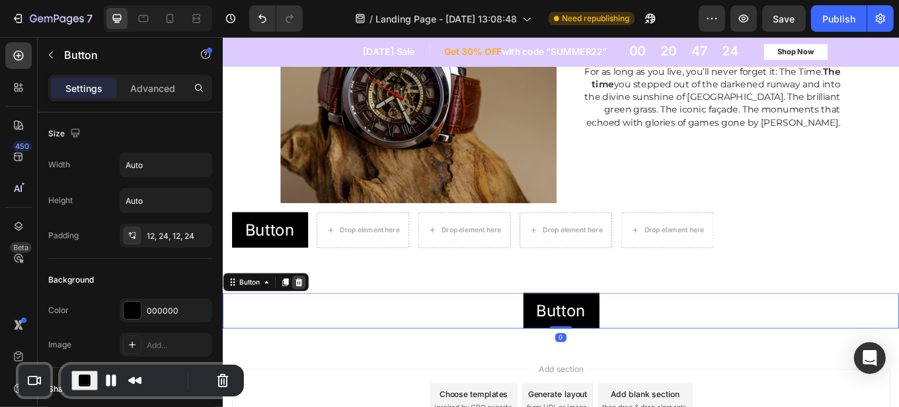
click at [311, 325] on icon at bounding box center [311, 323] width 9 height 9
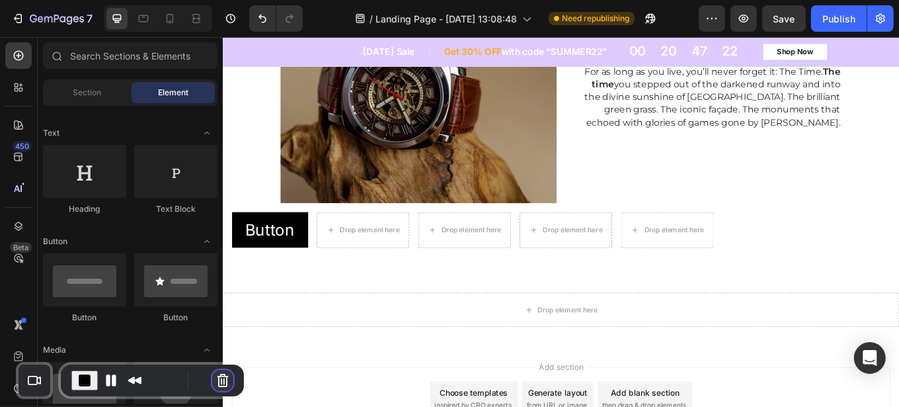
click at [216, 375] on button "Cancel Recording" at bounding box center [222, 380] width 21 height 21
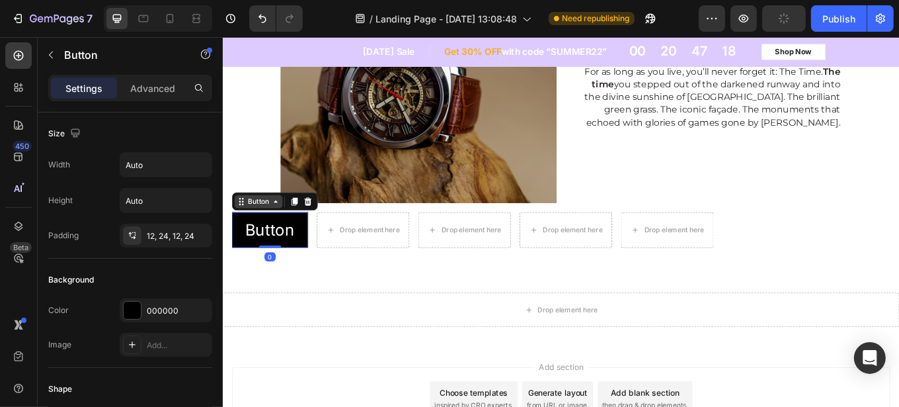
click at [245, 236] on div "Button" at bounding box center [283, 229] width 101 height 21
click at [325, 227] on icon at bounding box center [322, 229] width 9 height 9
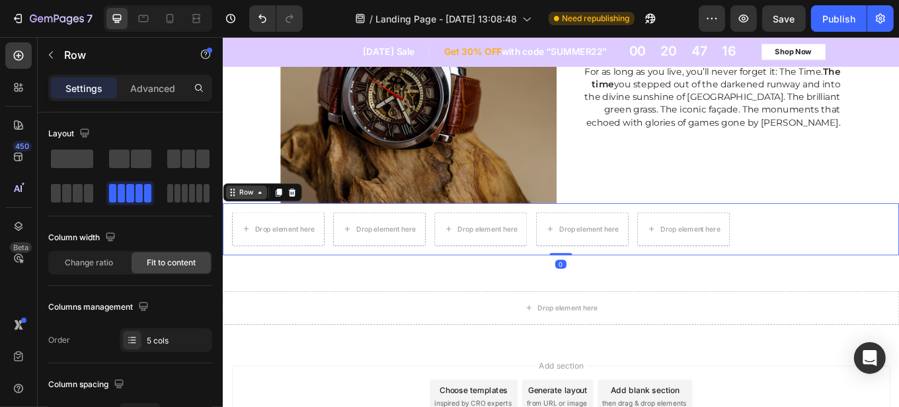
click at [237, 227] on div "Row" at bounding box center [268, 218] width 93 height 21
click at [304, 220] on icon at bounding box center [303, 219] width 11 height 11
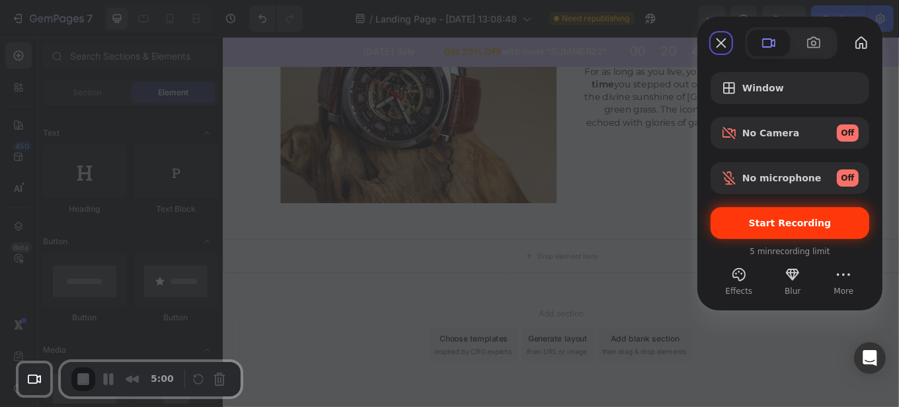
click at [769, 216] on div "Start Recording" at bounding box center [790, 223] width 159 height 32
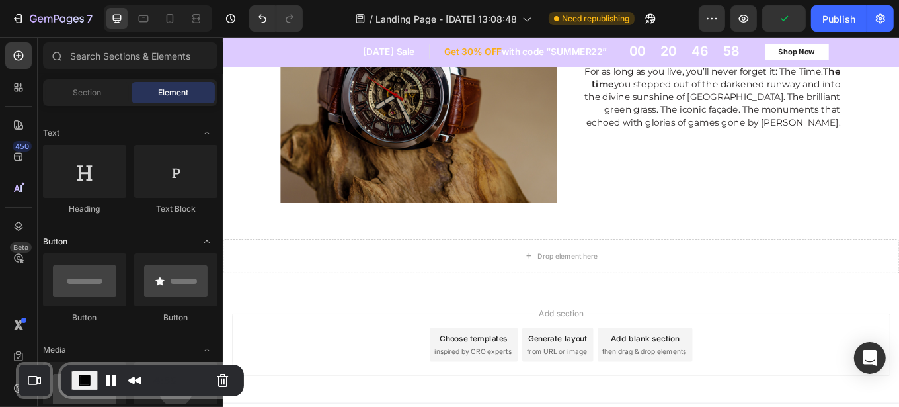
scroll to position [0, 0]
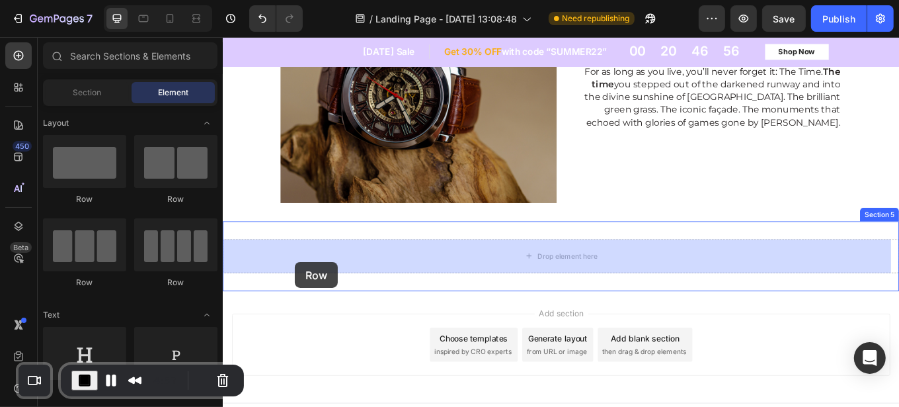
drag, startPoint x: 290, startPoint y: 203, endPoint x: 307, endPoint y: 301, distance: 99.4
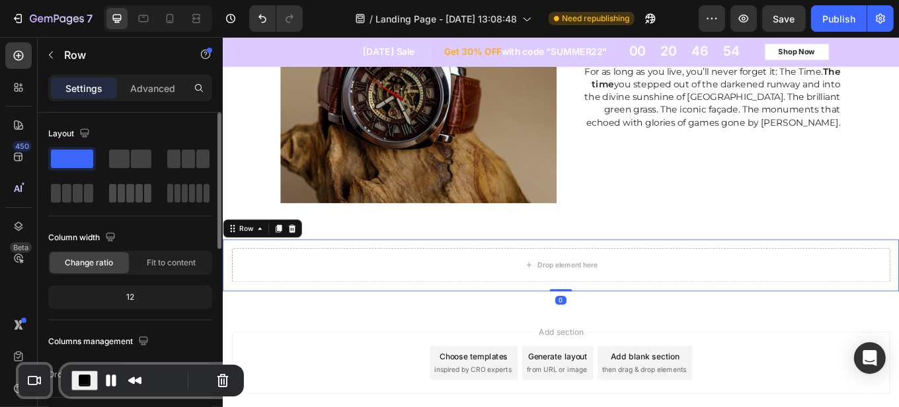
click at [124, 194] on span at bounding box center [121, 193] width 7 height 19
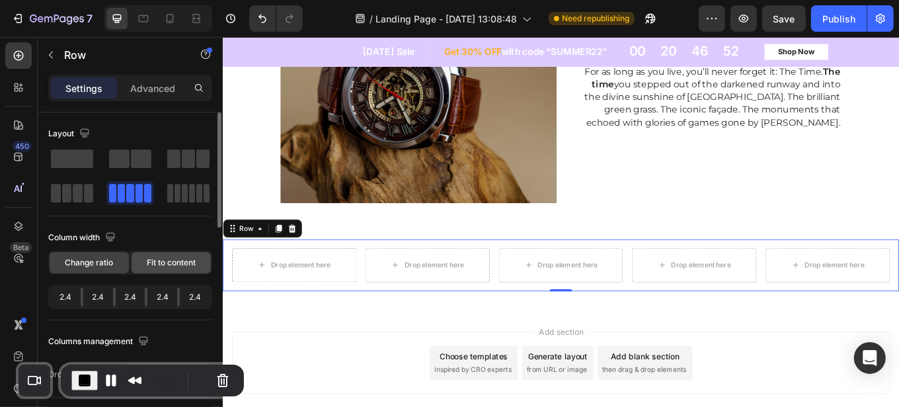
click at [159, 260] on span "Fit to content" at bounding box center [171, 263] width 49 height 12
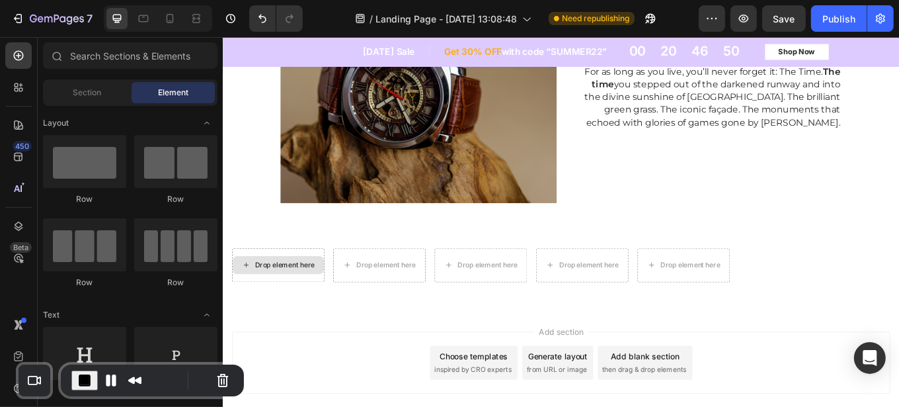
click at [268, 300] on div "Drop element here" at bounding box center [295, 304] width 70 height 11
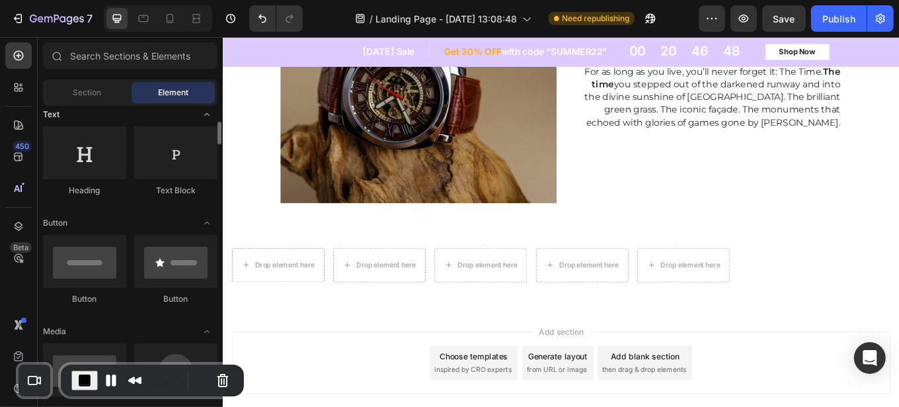
scroll to position [201, 0]
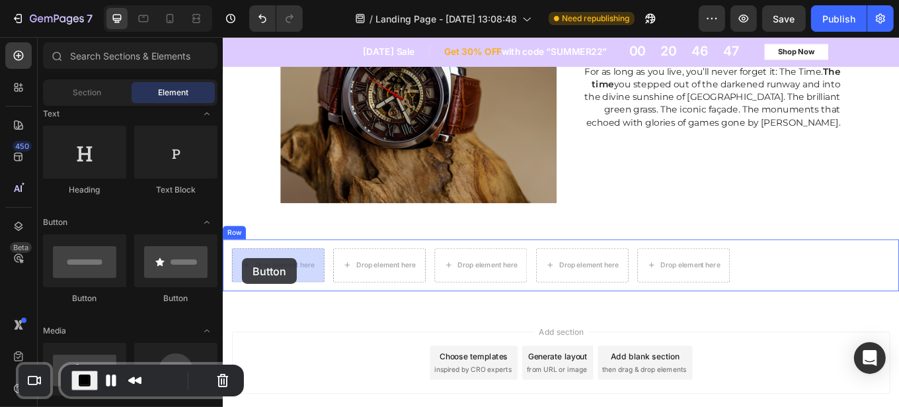
drag, startPoint x: 296, startPoint y: 304, endPoint x: 245, endPoint y: 296, distance: 52.2
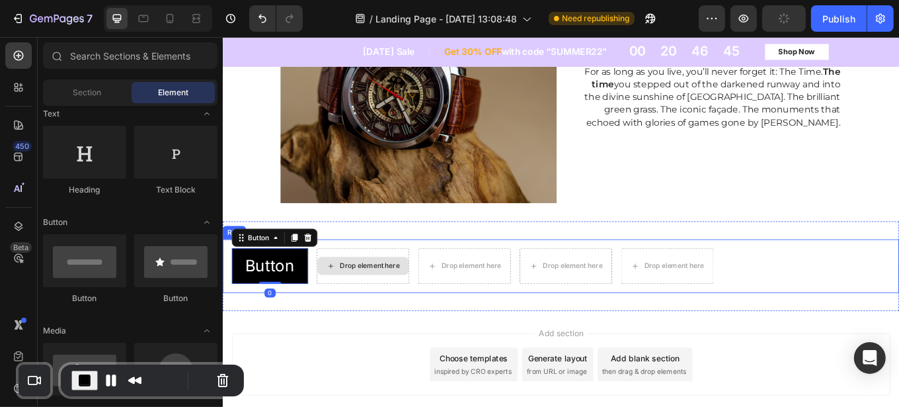
click at [385, 303] on div "Drop element here" at bounding box center [395, 305] width 70 height 11
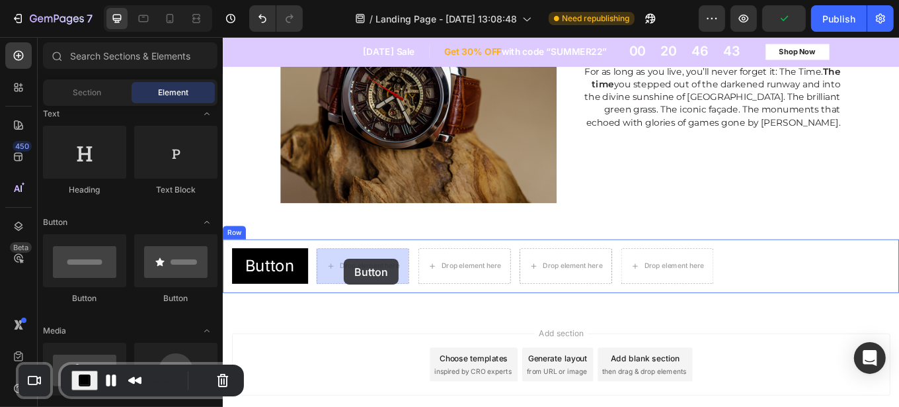
drag, startPoint x: 307, startPoint y: 300, endPoint x: 364, endPoint y: 297, distance: 56.9
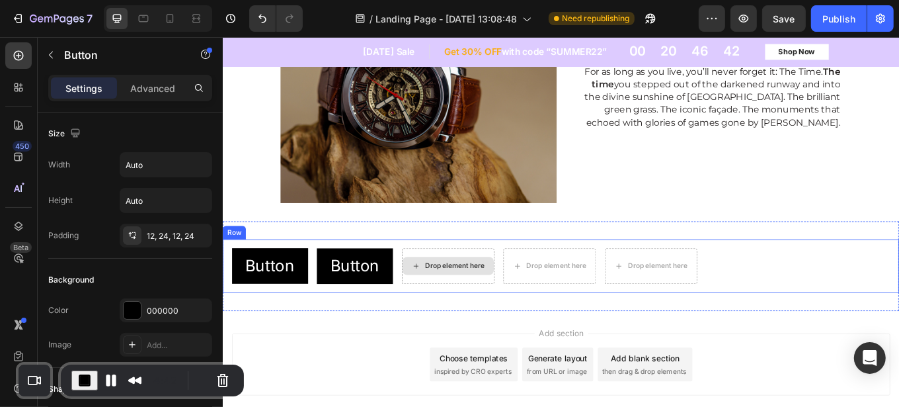
click at [485, 302] on div "Drop element here" at bounding box center [495, 305] width 70 height 11
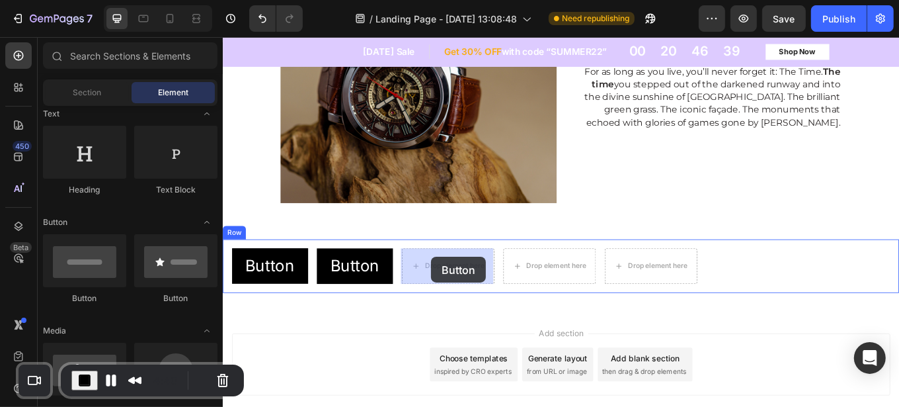
drag, startPoint x: 305, startPoint y: 302, endPoint x: 466, endPoint y: 295, distance: 160.8
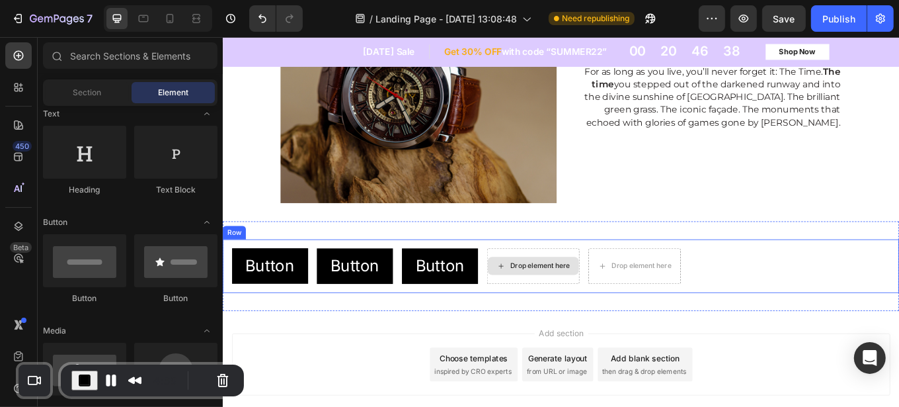
click at [580, 301] on div "Drop element here" at bounding box center [594, 305] width 70 height 11
drag, startPoint x: 307, startPoint y: 303, endPoint x: 551, endPoint y: 299, distance: 244.0
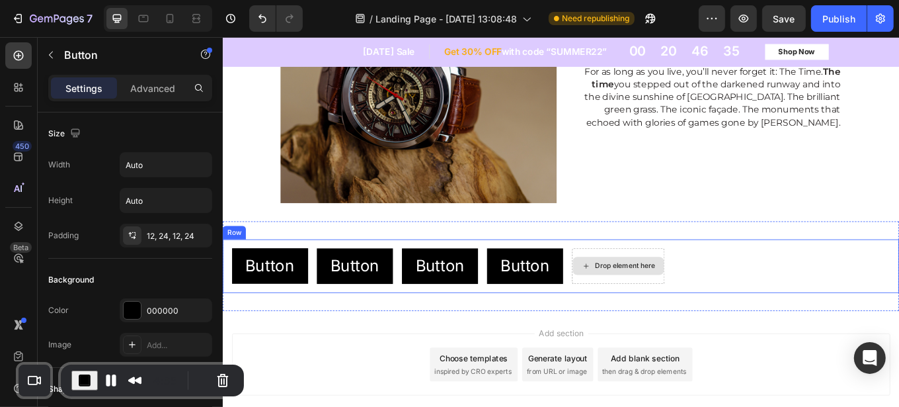
click at [681, 300] on div "Drop element here" at bounding box center [694, 305] width 70 height 11
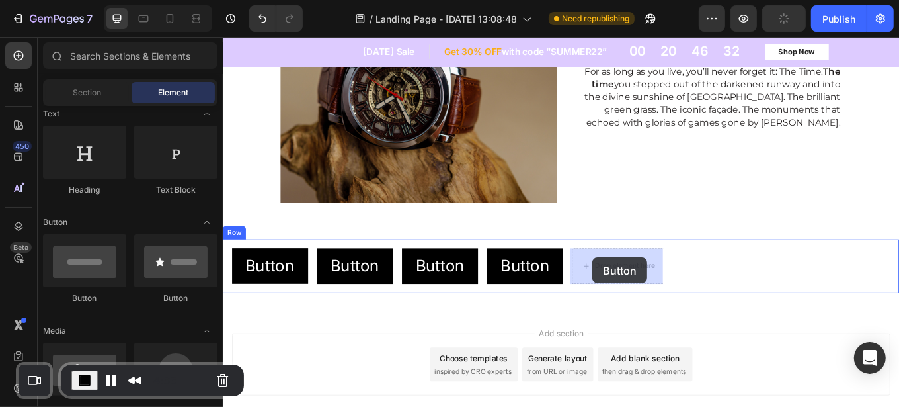
drag, startPoint x: 305, startPoint y: 302, endPoint x: 656, endPoint y: 296, distance: 351.2
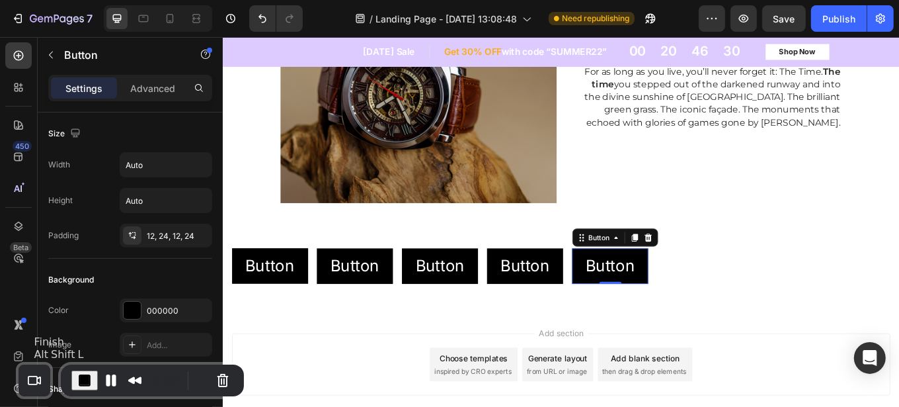
click at [80, 374] on span "End Recording" at bounding box center [85, 380] width 16 height 16
